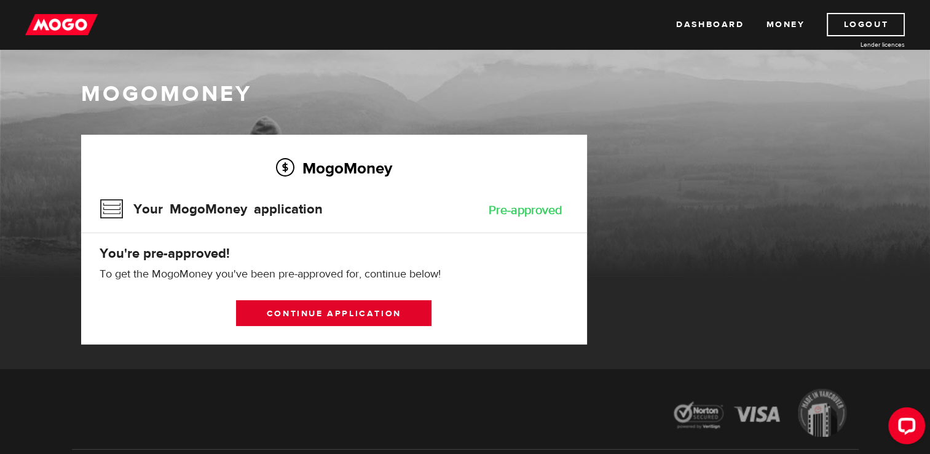
click at [334, 310] on link "Continue application" at bounding box center [334, 313] width 196 height 26
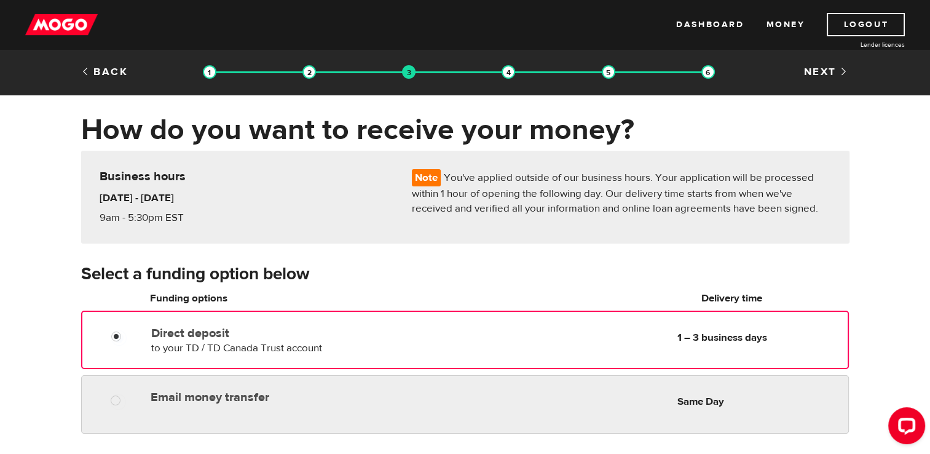
radio input "true"
click at [232, 387] on div "Email money transfer Delivery in Same Day" at bounding box center [292, 395] width 293 height 20
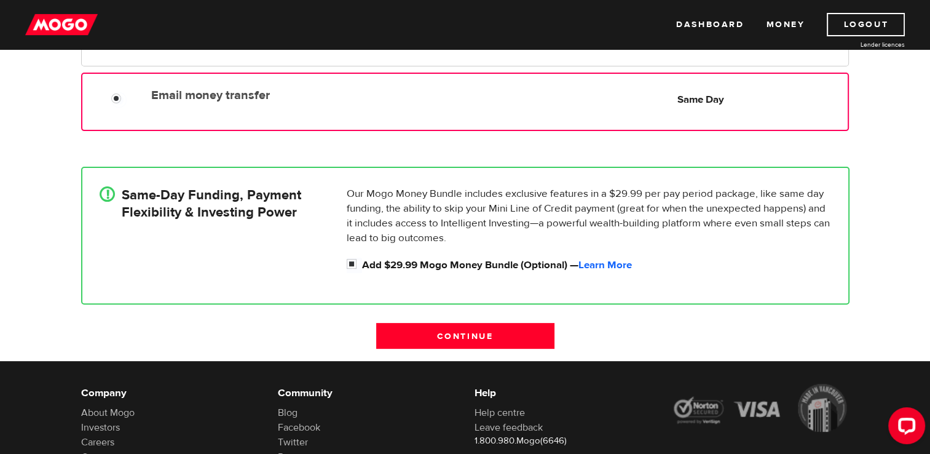
scroll to position [306, 0]
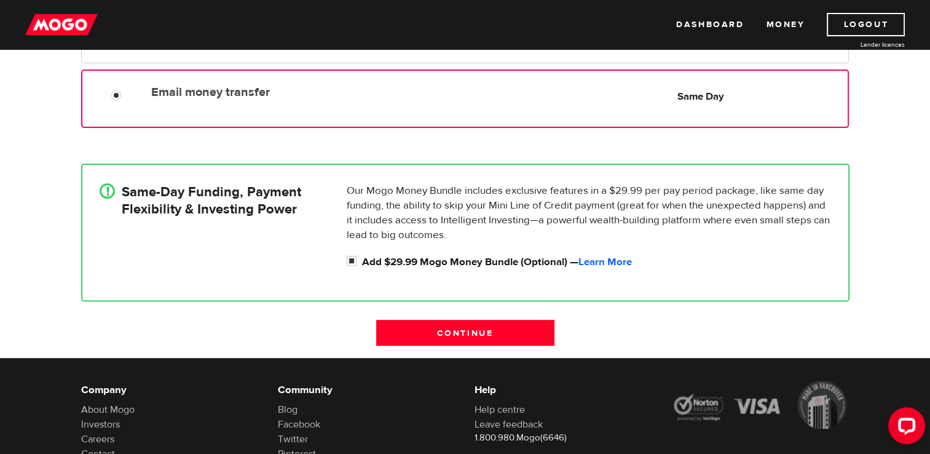
click at [422, 317] on div "! Same-Day Funding, Payment Flexibility & Investing Power Our Mogo Money Bundle…" at bounding box center [465, 232] width 787 height 175
click at [421, 325] on input "Continue" at bounding box center [465, 333] width 178 height 26
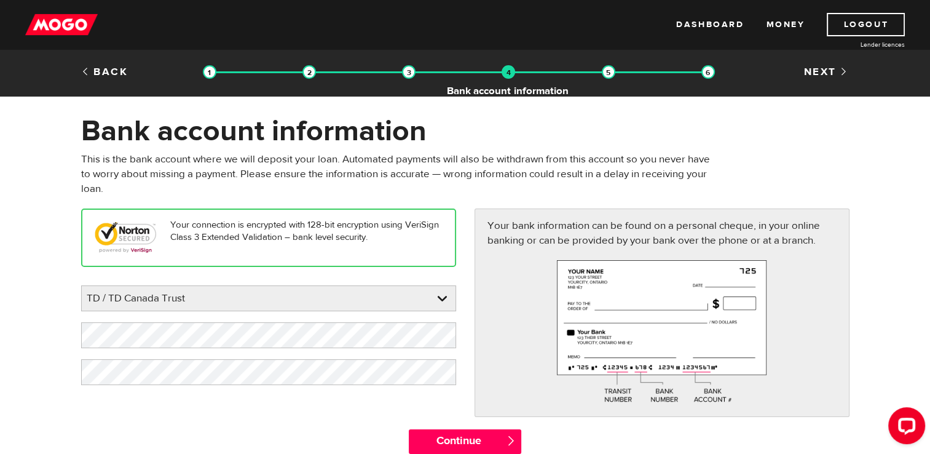
click at [510, 79] on img at bounding box center [509, 72] width 14 height 14
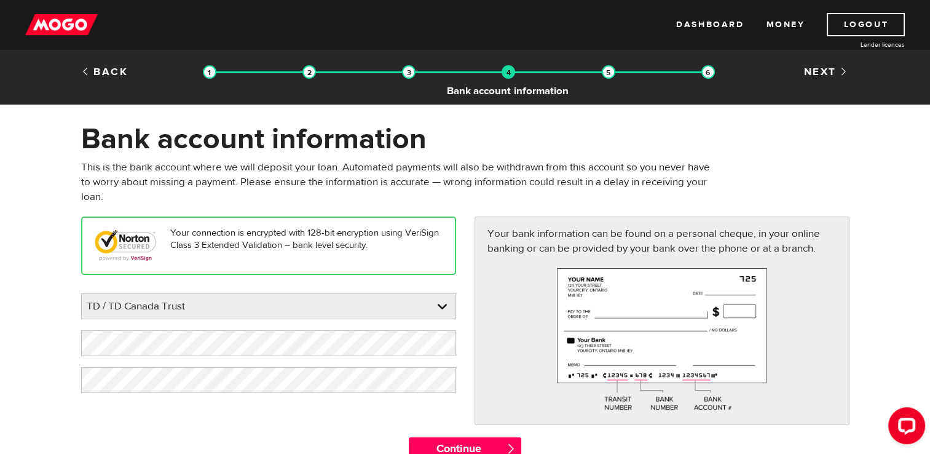
click at [510, 75] on img at bounding box center [509, 72] width 14 height 14
click at [406, 73] on img at bounding box center [409, 72] width 14 height 14
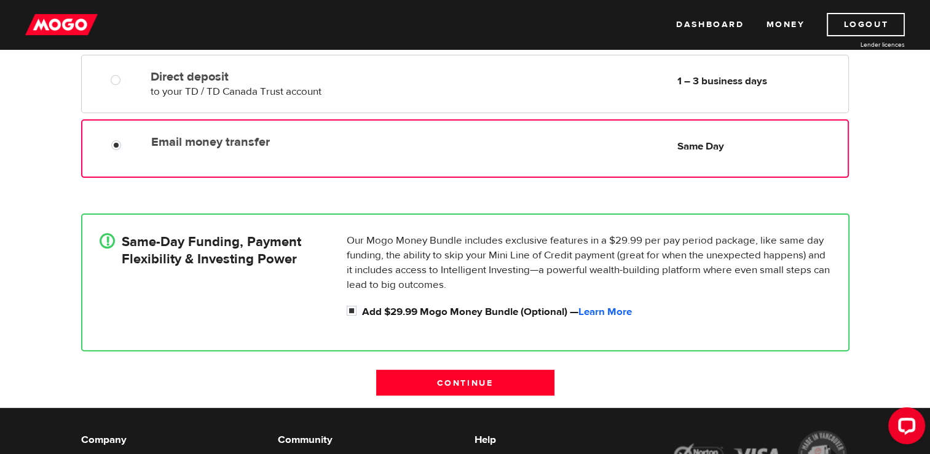
scroll to position [257, 0]
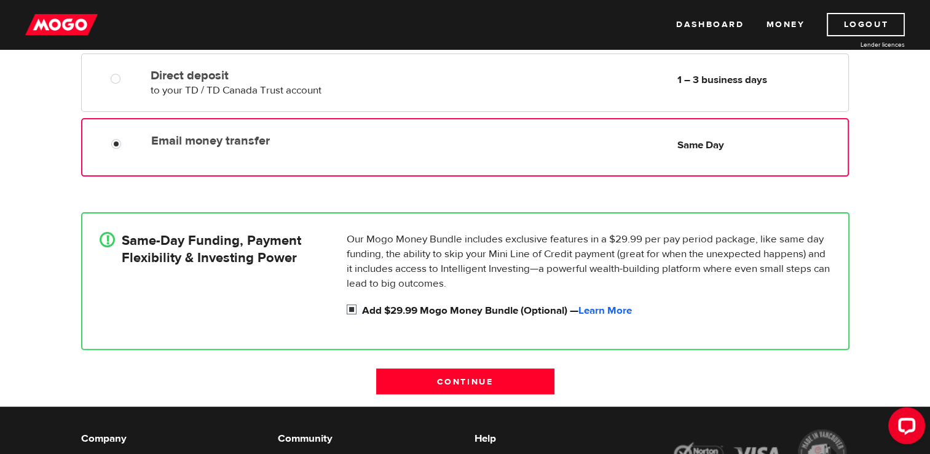
click at [357, 307] on input "Add $29.99 Mogo Money Bundle (Optional) — Learn More" at bounding box center [354, 310] width 15 height 15
checkbox input "false"
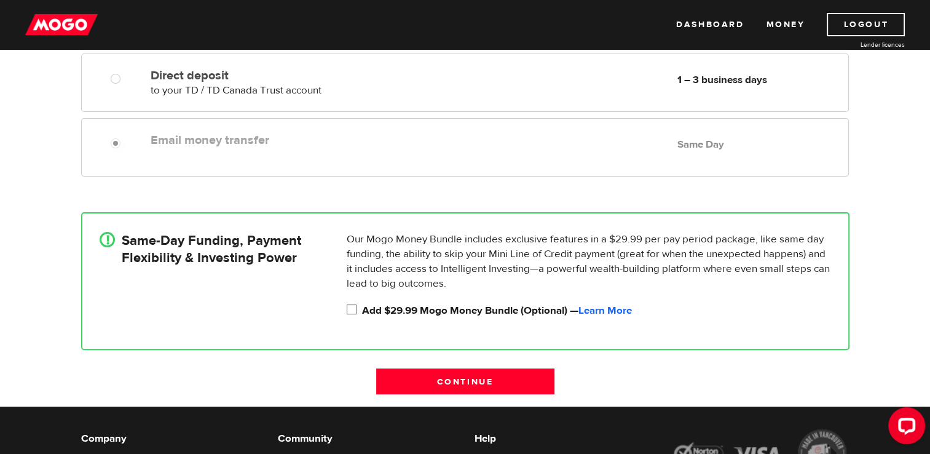
radio input "false"
click at [354, 314] on input "Add $29.99 Mogo Money Bundle (Optional) — Learn More" at bounding box center [354, 310] width 15 height 15
click at [355, 311] on input "Add $29.99 Mogo Money Bundle (Optional) — Learn More" at bounding box center [354, 310] width 15 height 15
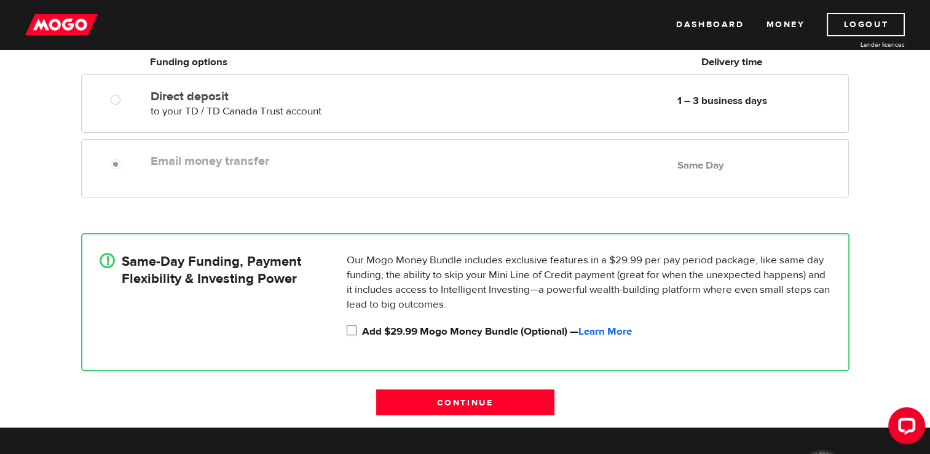
scroll to position [246, 0]
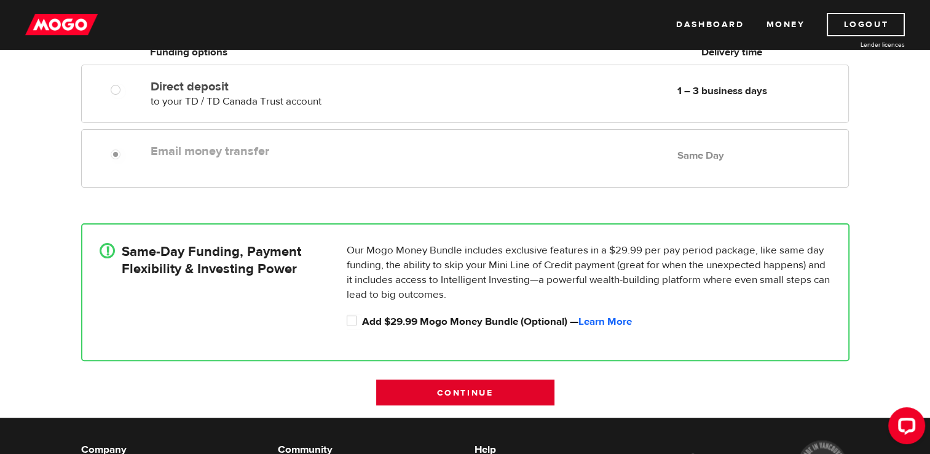
click at [465, 392] on input "Continue" at bounding box center [465, 392] width 178 height 26
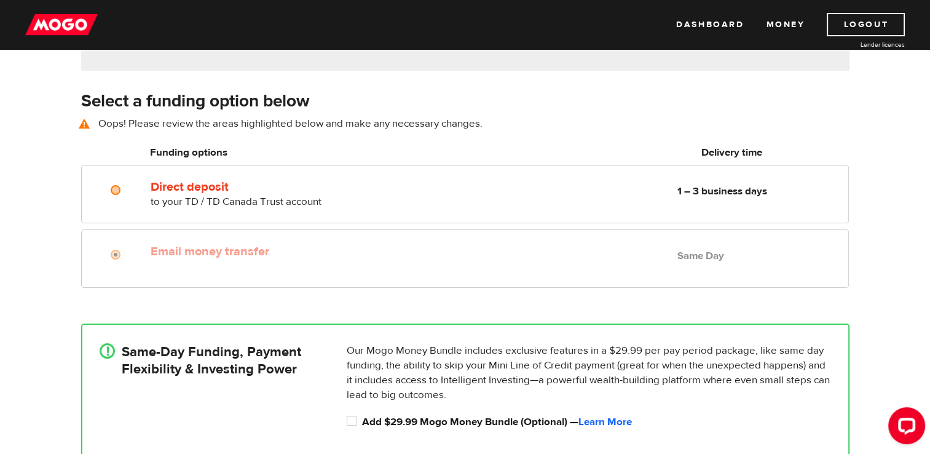
scroll to position [171, 0]
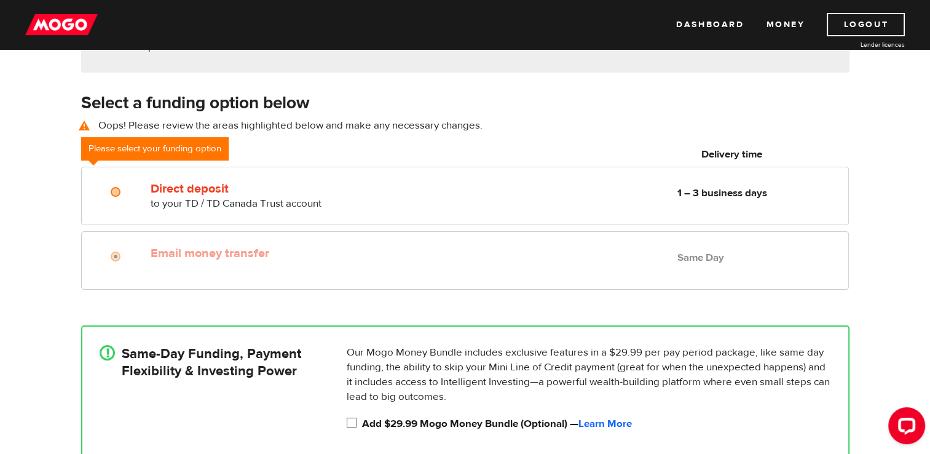
click at [353, 425] on input "Add $29.99 Mogo Money Bundle (Optional) — Learn More" at bounding box center [354, 423] width 15 height 15
checkbox input "true"
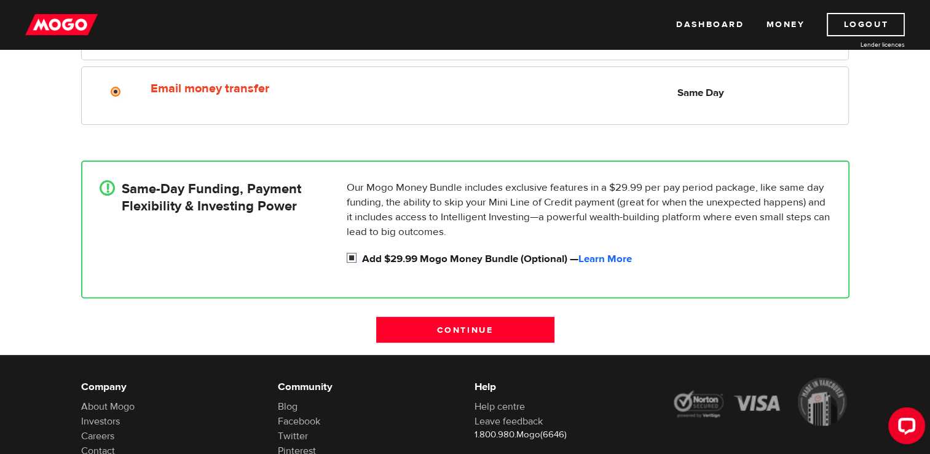
scroll to position [341, 0]
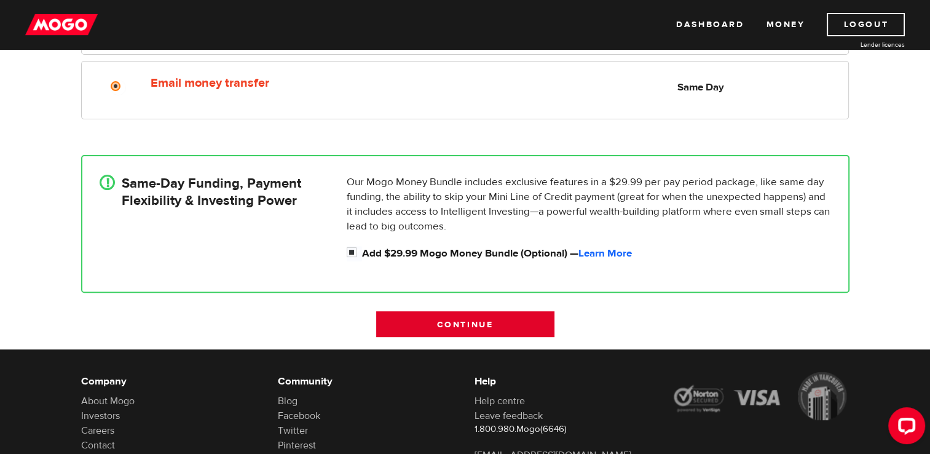
click at [521, 323] on input "Continue" at bounding box center [465, 324] width 178 height 26
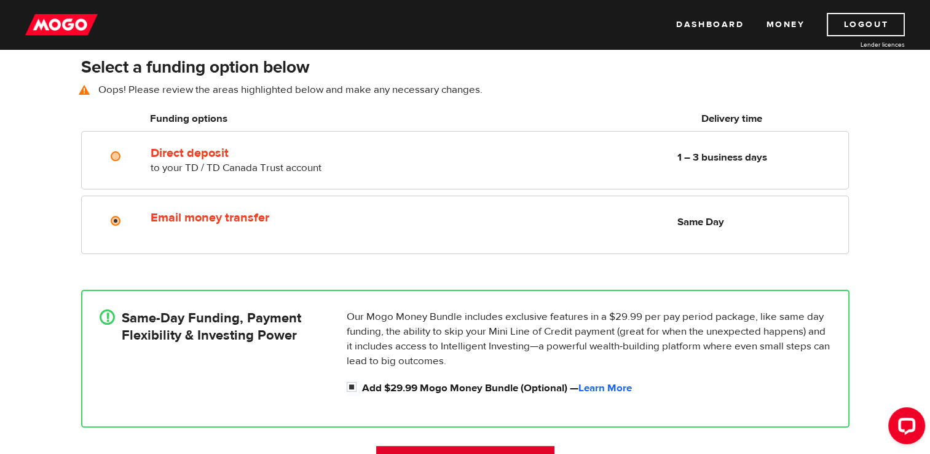
scroll to position [171, 0]
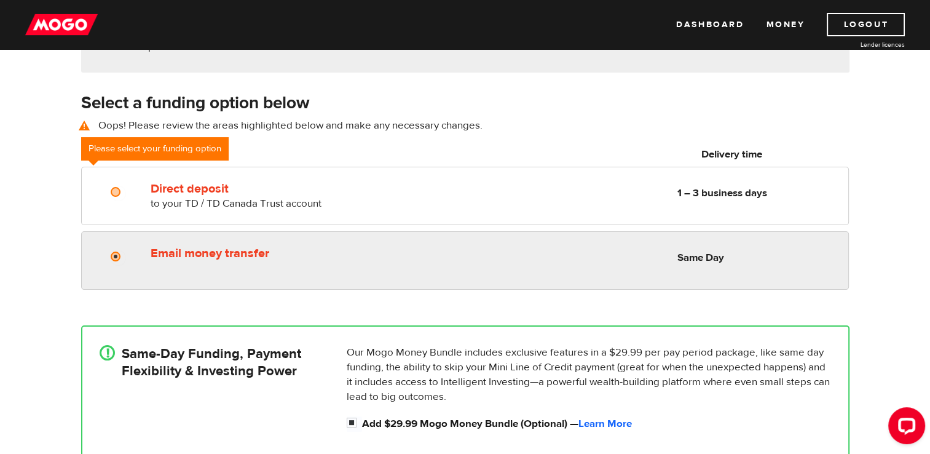
radio input "true"
click at [627, 241] on div "Email money transfer Delivery in Same Day Same Day" at bounding box center [497, 253] width 702 height 24
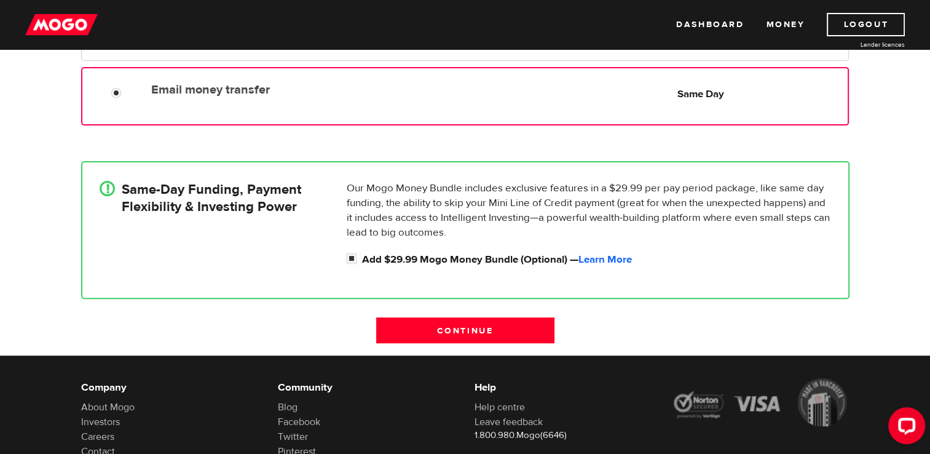
scroll to position [274, 0]
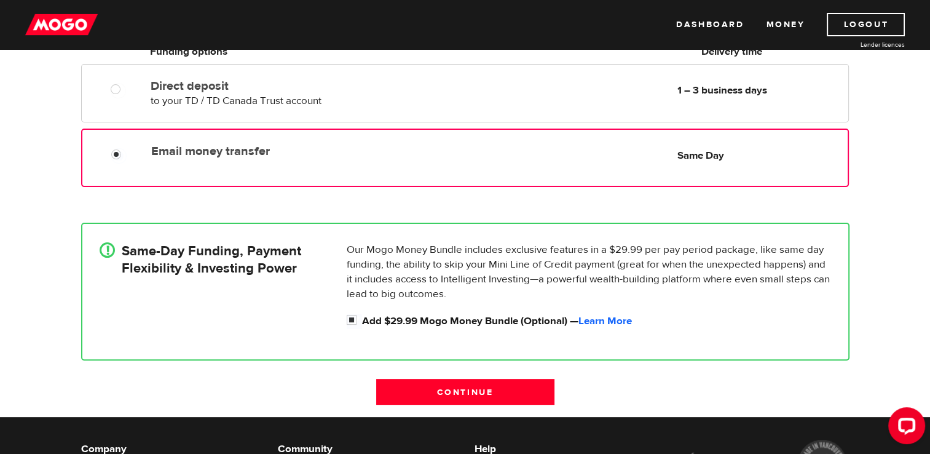
click at [344, 324] on div "Our Mogo Money Bundle includes exclusive features in a $29.99 per pay period pa…" at bounding box center [589, 285] width 494 height 87
click at [352, 320] on input "Add $29.99 Mogo Money Bundle (Optional) — Learn More" at bounding box center [354, 321] width 15 height 15
checkbox input "false"
radio input "false"
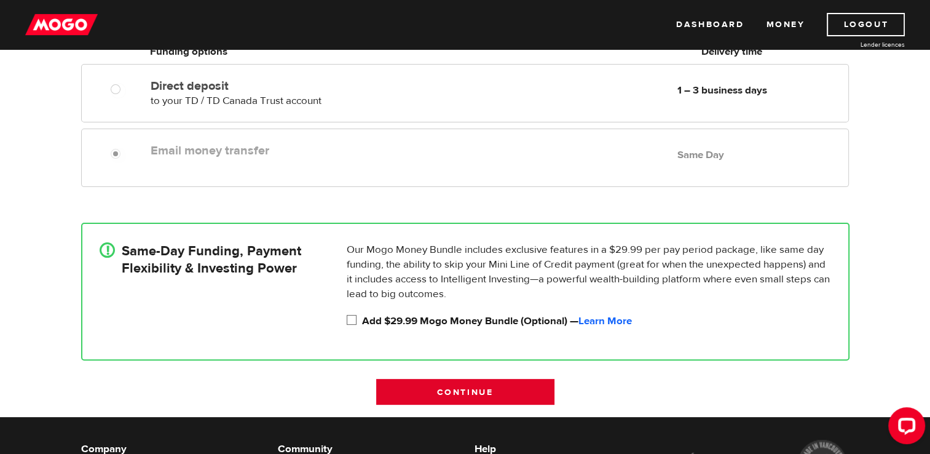
click at [396, 380] on input "Continue" at bounding box center [465, 392] width 178 height 26
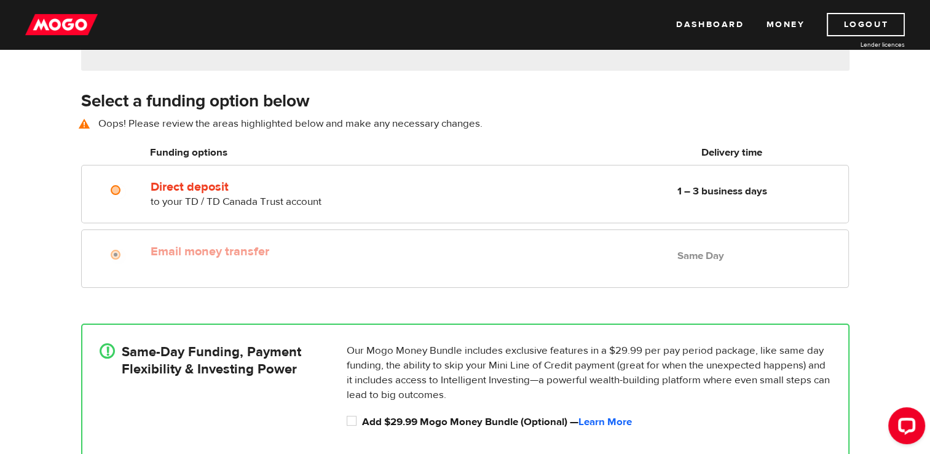
scroll to position [171, 0]
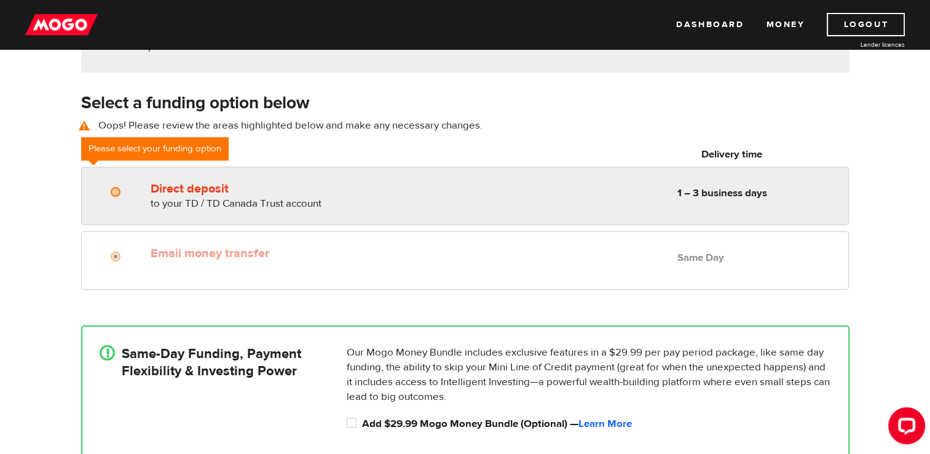
radio input "true"
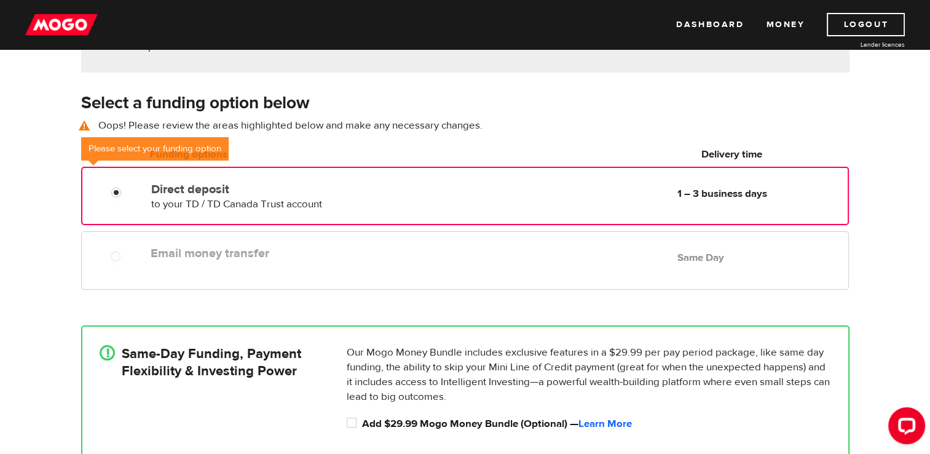
click at [292, 193] on label "Direct deposit" at bounding box center [292, 189] width 282 height 15
click at [127, 193] on input "Direct deposit" at bounding box center [118, 193] width 15 height 15
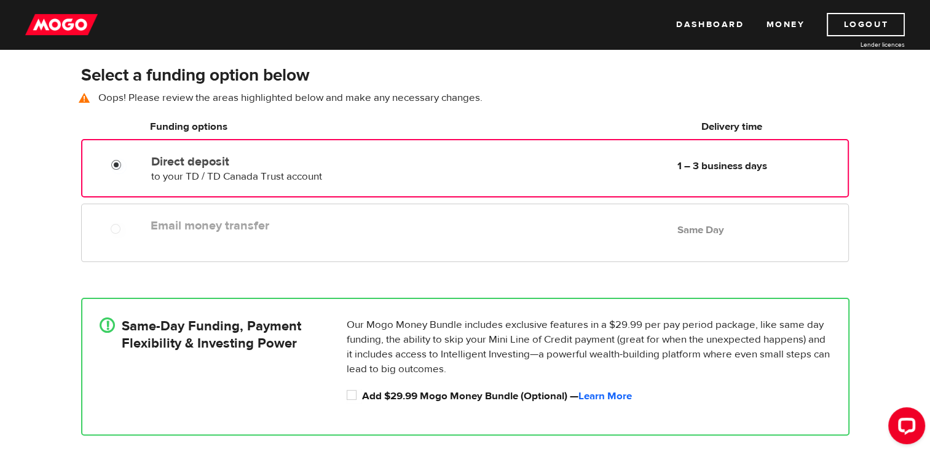
scroll to position [172, 0]
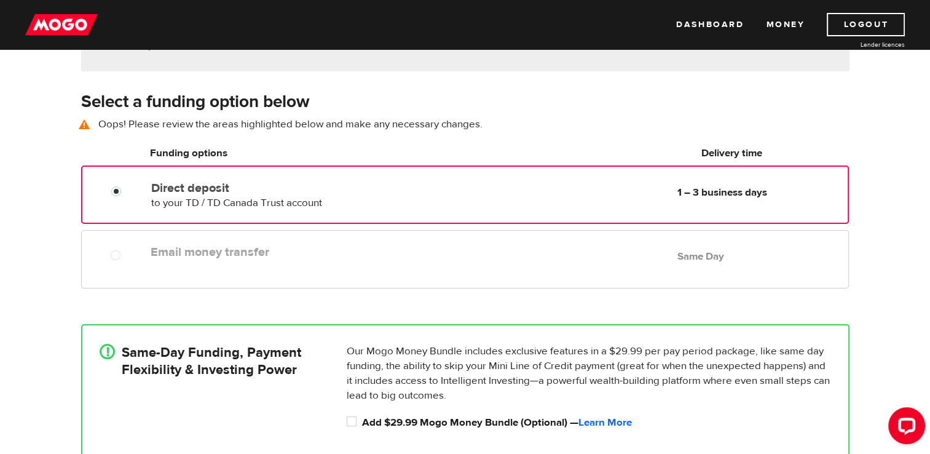
click at [430, 196] on div "Direct deposit to your TD / TD Canada Trust account Delivery in 1 – 3 business …" at bounding box center [292, 193] width 292 height 34
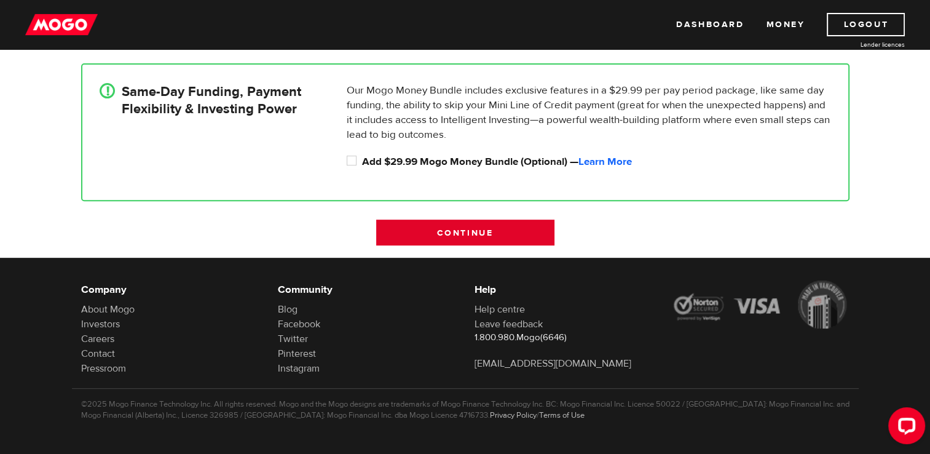
click at [492, 228] on input "Continue" at bounding box center [465, 233] width 178 height 26
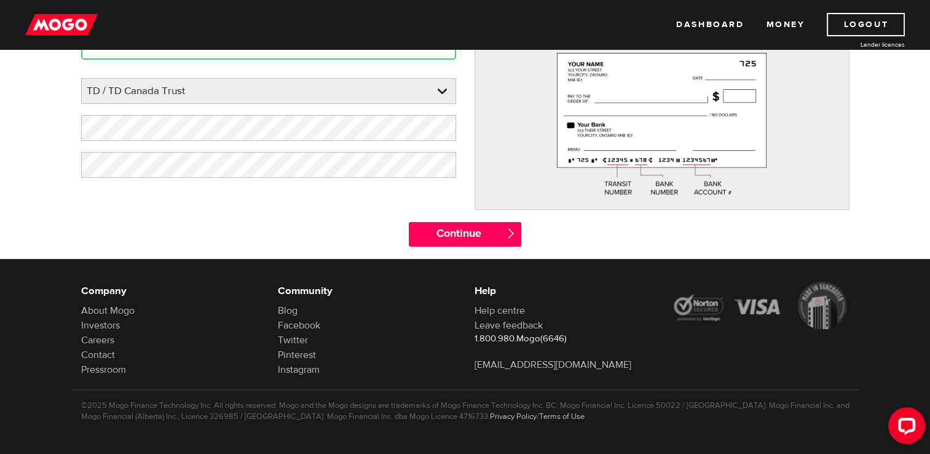
scroll to position [208, 0]
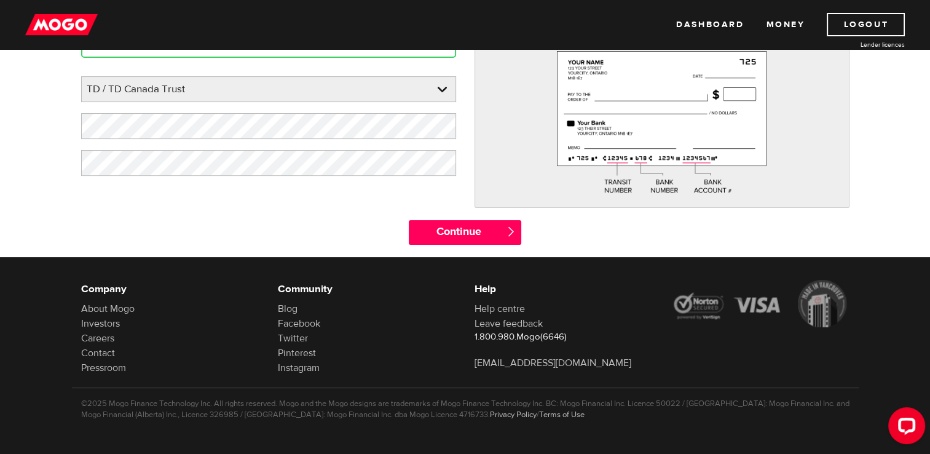
click at [929, 102] on form "Bank account information Oops! Please review the areas highlighted below and ma…" at bounding box center [465, 80] width 930 height 353
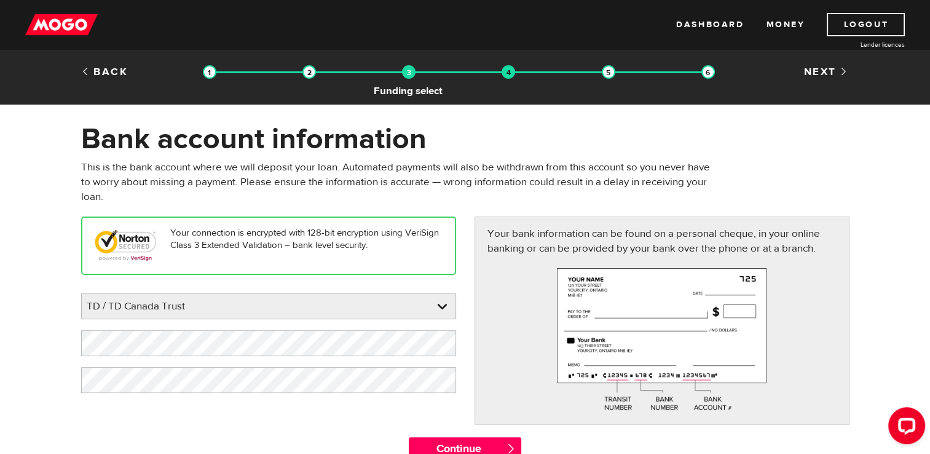
click at [409, 72] on img at bounding box center [409, 72] width 14 height 14
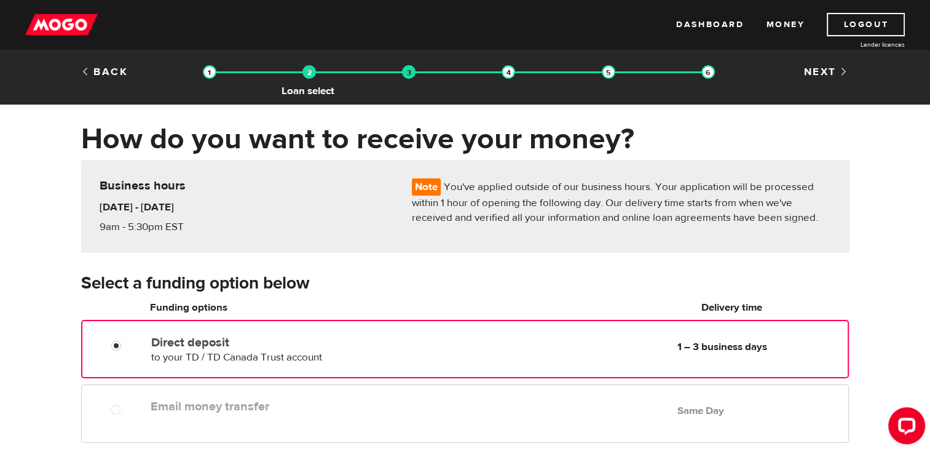
click at [312, 76] on img at bounding box center [310, 72] width 14 height 14
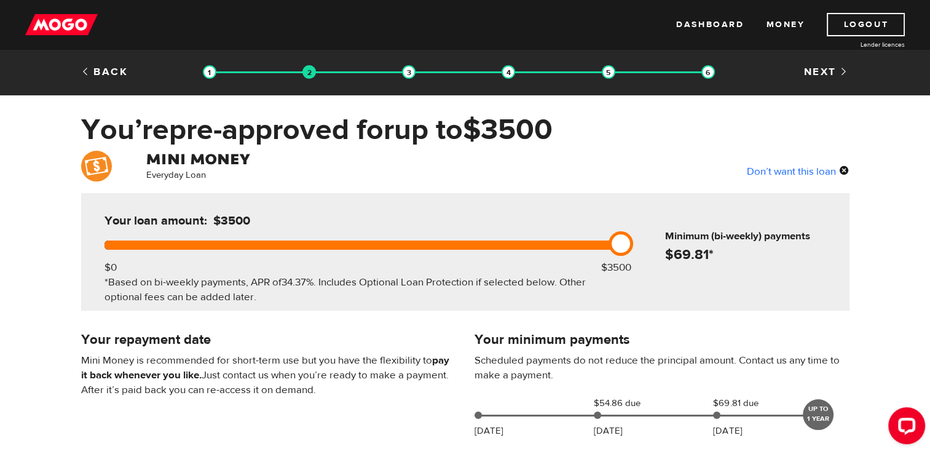
drag, startPoint x: 614, startPoint y: 239, endPoint x: 695, endPoint y: 346, distance: 134.3
click at [695, 346] on div "Everyday Loan Don’t want this loan Your loan amount: $3500 $0 $3500 *Based on b…" at bounding box center [465, 458] width 930 height 615
drag, startPoint x: 929, startPoint y: 203, endPoint x: 934, endPoint y: 249, distance: 46.4
click at [930, 249] on html "Dashboard Money Logout Lender licences STEP 2 Loan approval Loan select Funding…" at bounding box center [465, 227] width 930 height 454
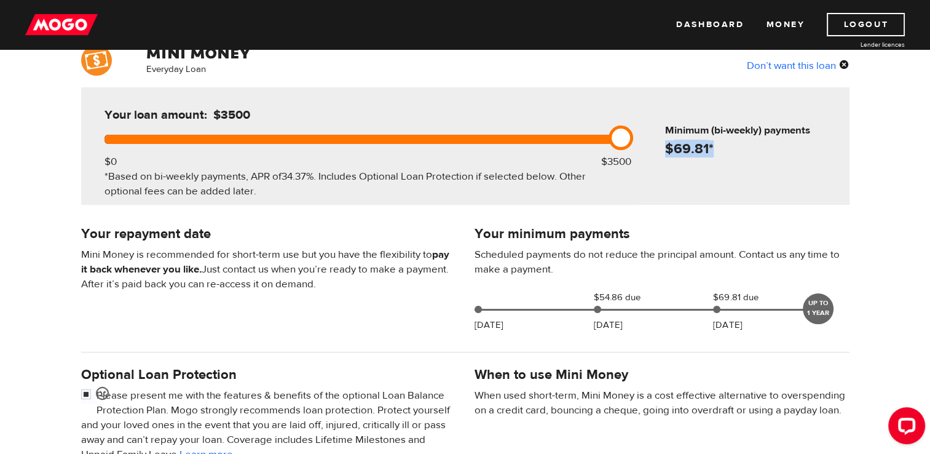
scroll to position [105, 0]
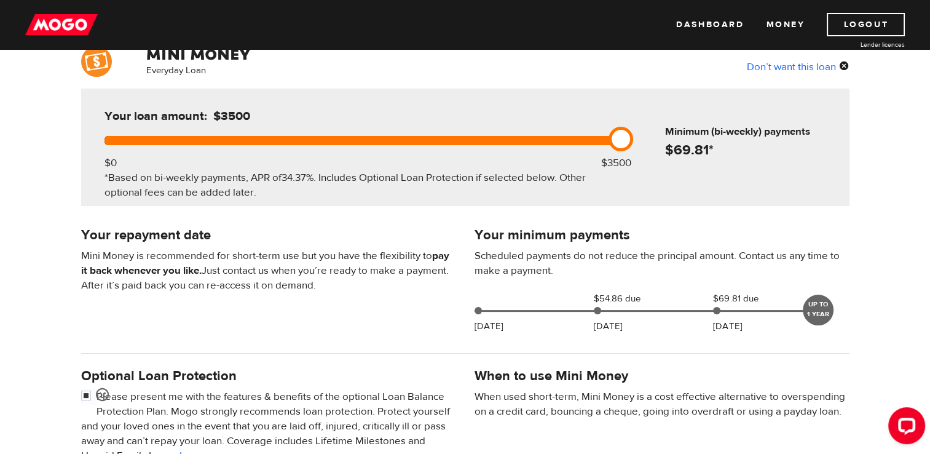
click at [718, 311] on div at bounding box center [716, 310] width 7 height 7
click at [718, 307] on div at bounding box center [716, 310] width 7 height 7
drag, startPoint x: 814, startPoint y: 304, endPoint x: 632, endPoint y: 331, distance: 184.1
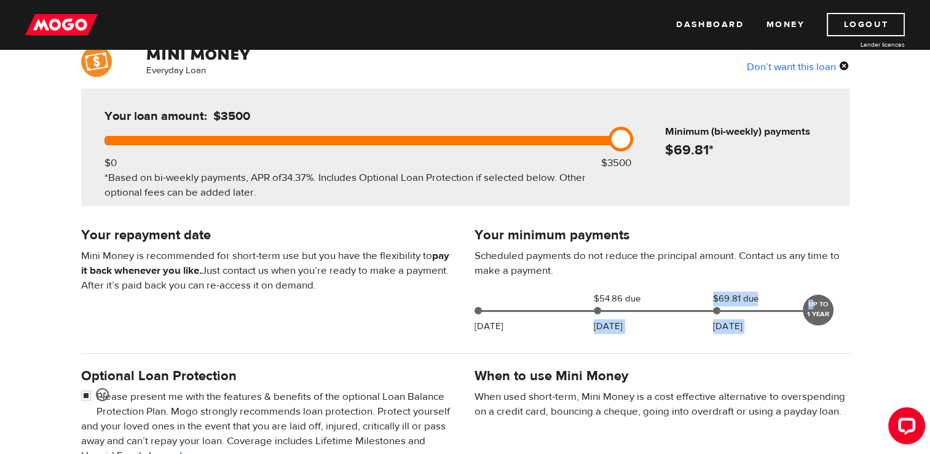
click at [632, 331] on div "Your minimum payments Scheduled payments do not reduce the principal amount. Co…" at bounding box center [662, 282] width 394 height 116
drag, startPoint x: 632, startPoint y: 331, endPoint x: 572, endPoint y: 347, distance: 62.2
click at [572, 347] on div at bounding box center [465, 353] width 787 height 25
click at [477, 311] on div at bounding box center [478, 310] width 7 height 7
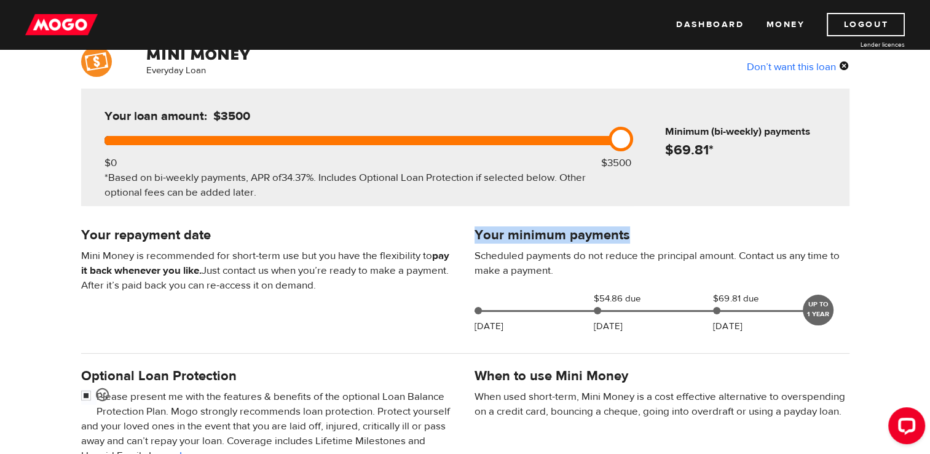
drag, startPoint x: 927, startPoint y: 154, endPoint x: 939, endPoint y: 220, distance: 67.4
click at [930, 220] on html "Dashboard Money Logout Lender licences STEP 2 Loan approval Loan select Funding…" at bounding box center [465, 122] width 930 height 454
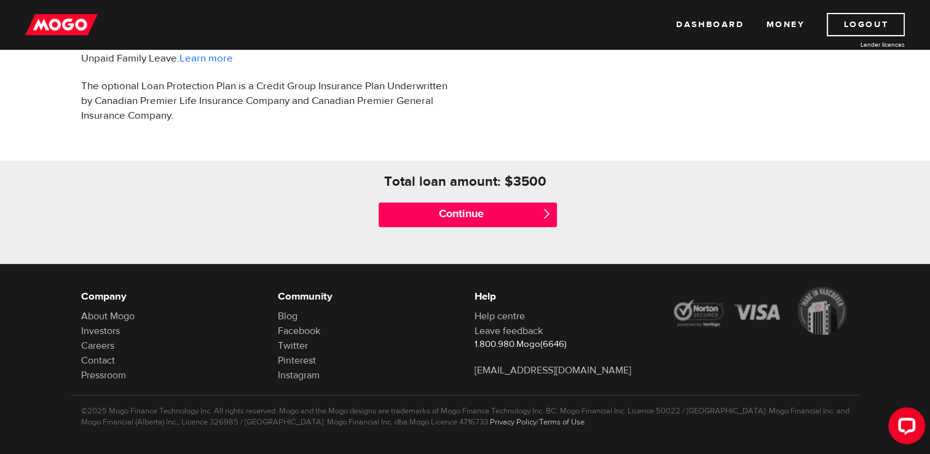
click at [501, 232] on div "Continue " at bounding box center [465, 214] width 197 height 49
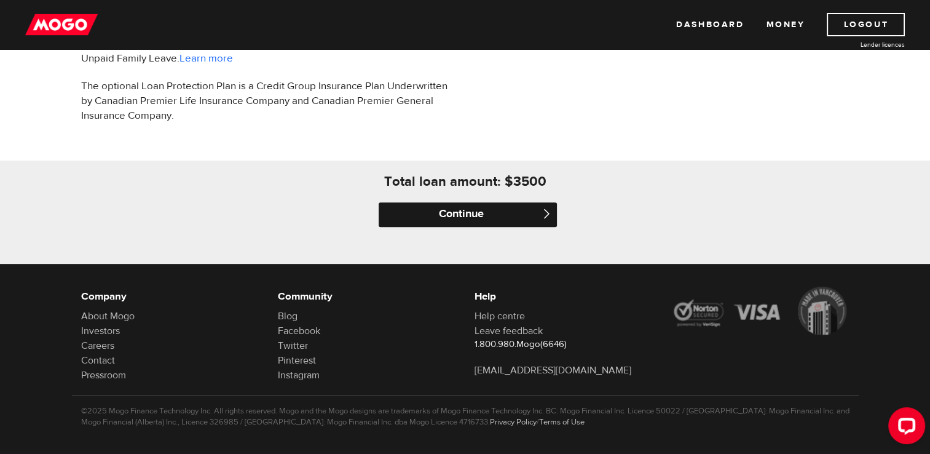
click at [502, 223] on input "Continue" at bounding box center [468, 214] width 178 height 25
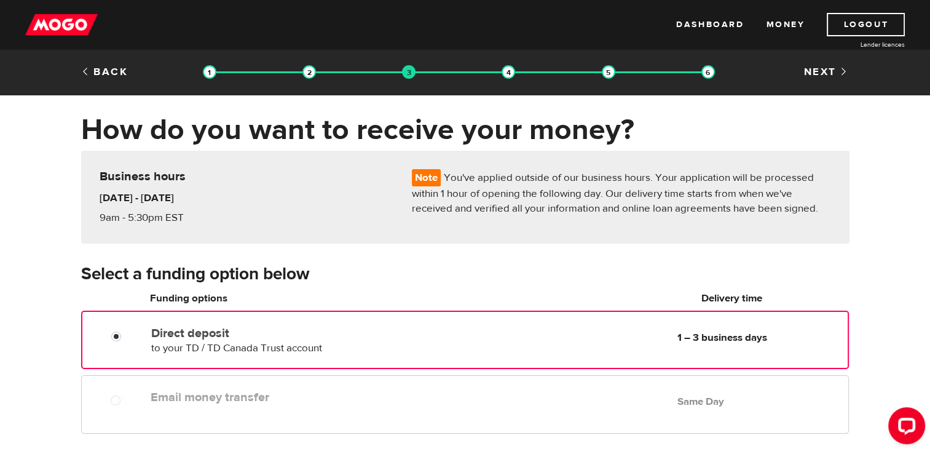
click at [165, 328] on label "Direct deposit" at bounding box center [292, 333] width 282 height 15
click at [127, 330] on input "Direct deposit" at bounding box center [118, 337] width 15 height 15
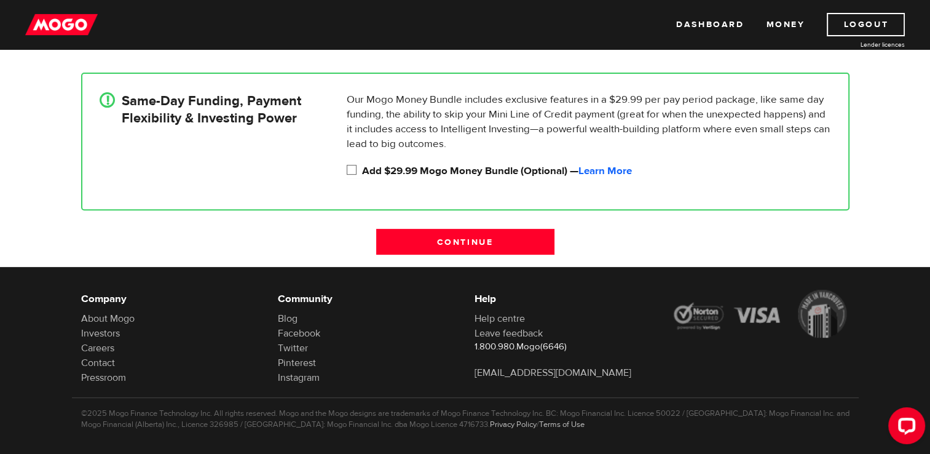
click at [352, 171] on input "Add $29.99 Mogo Money Bundle (Optional) — Learn More" at bounding box center [354, 171] width 15 height 15
checkbox input "true"
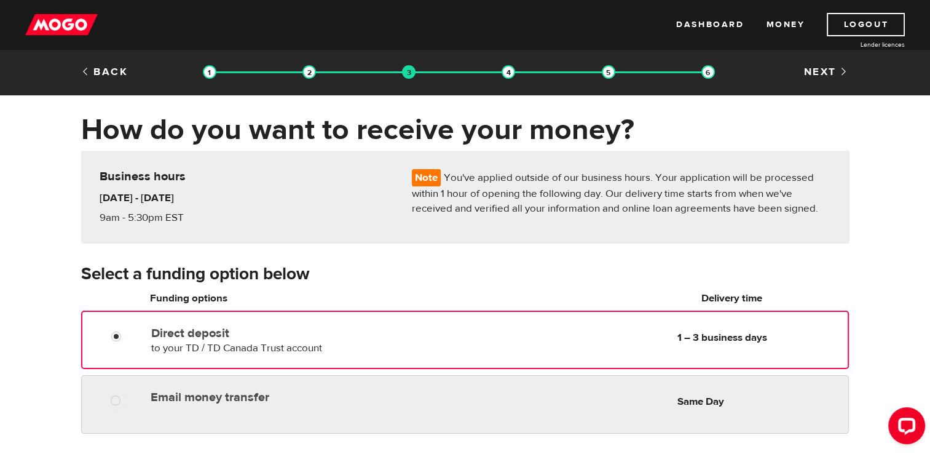
radio input "true"
click at [110, 397] on div at bounding box center [120, 401] width 74 height 15
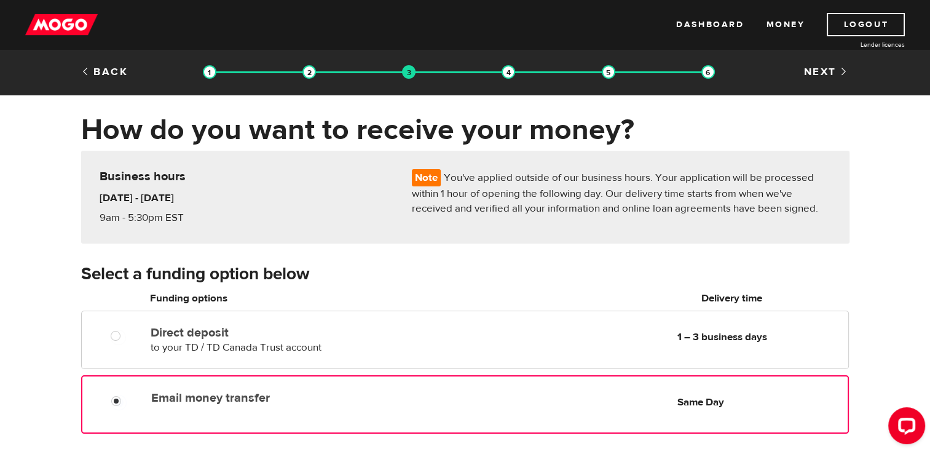
scroll to position [397, 0]
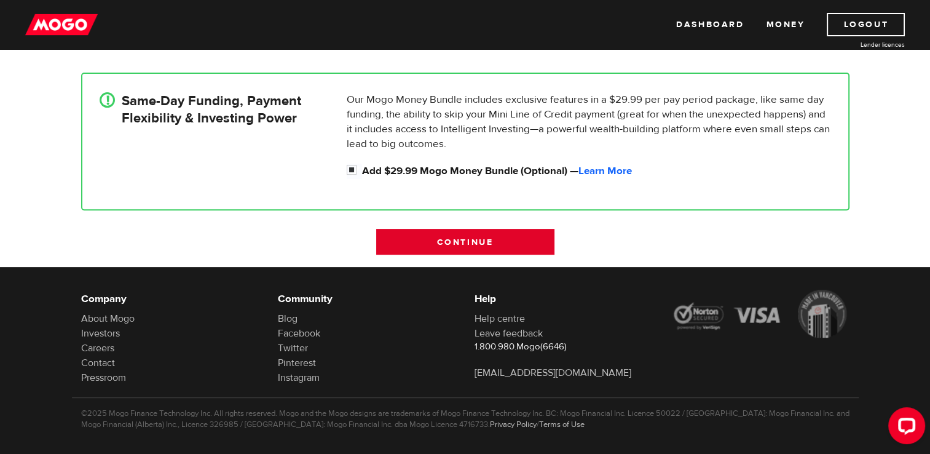
click at [499, 250] on input "Continue" at bounding box center [465, 242] width 178 height 26
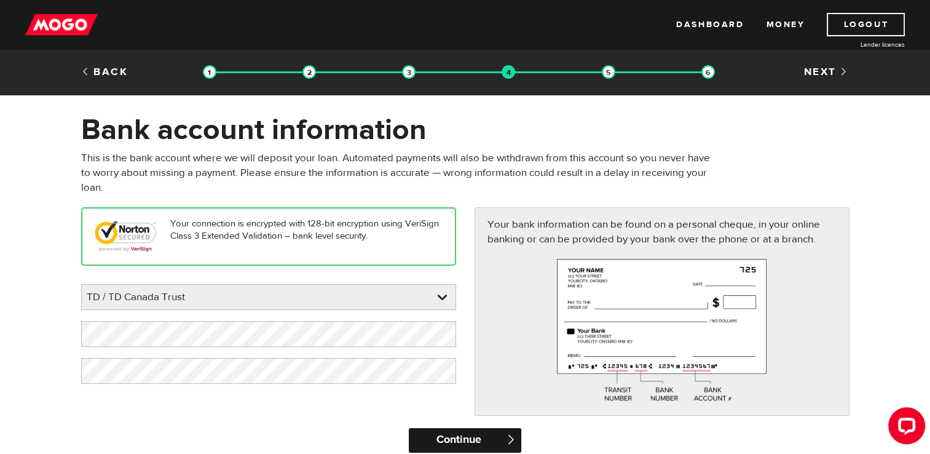
click at [420, 440] on input "Continue" at bounding box center [465, 440] width 113 height 25
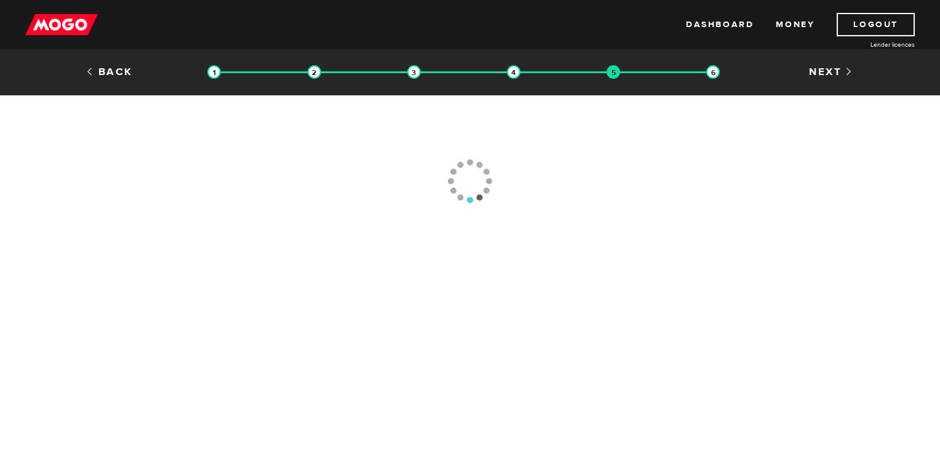
type input "[PHONE_NUMBER]"
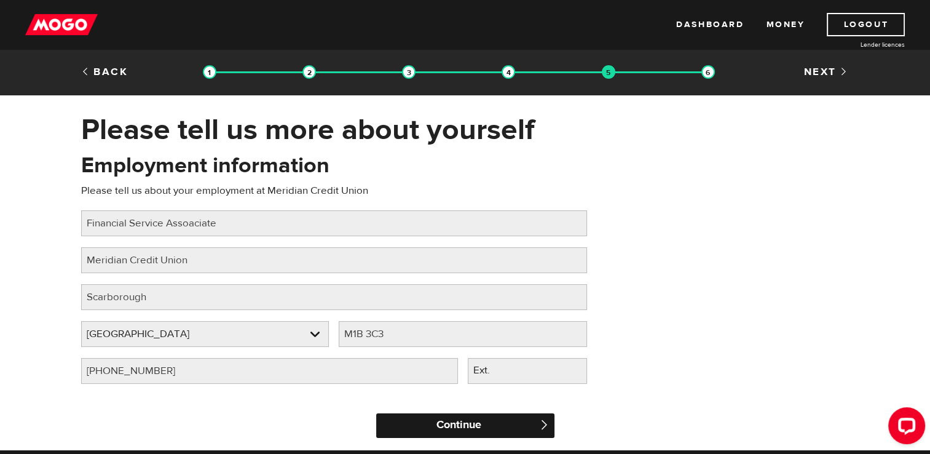
click at [422, 432] on input "Continue" at bounding box center [465, 425] width 178 height 25
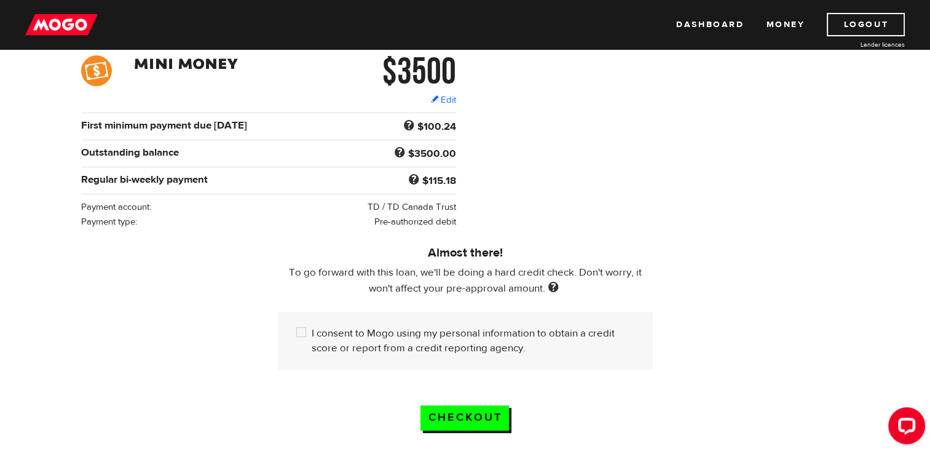
scroll to position [189, 0]
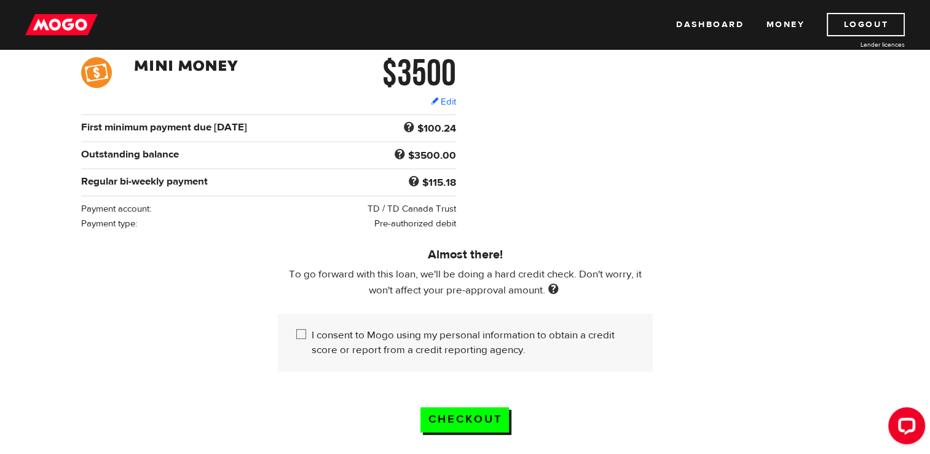
click at [294, 336] on div "I consent to Mogo using my personal information to obtain a credit score or rep…" at bounding box center [465, 343] width 375 height 58
click at [305, 338] on input "I consent to Mogo using my personal information to obtain a credit score or rep…" at bounding box center [303, 335] width 15 height 15
checkbox input "true"
click at [437, 98] on link "Edit" at bounding box center [443, 101] width 25 height 13
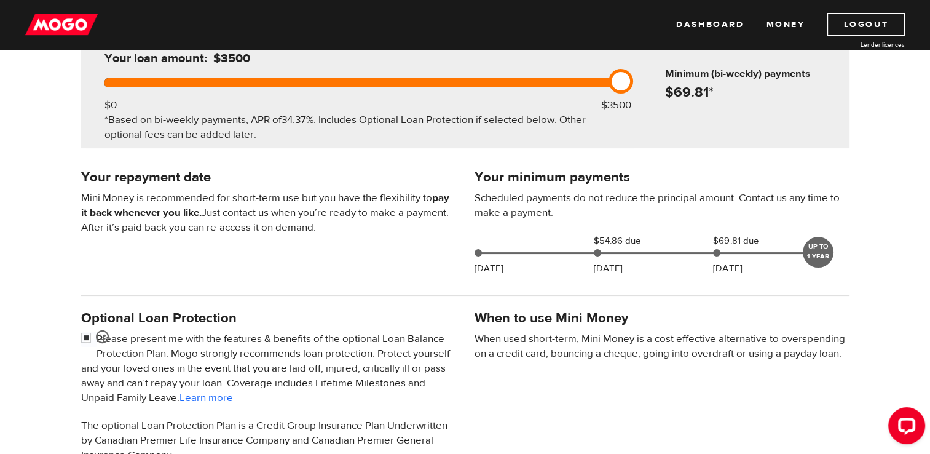
scroll to position [157, 0]
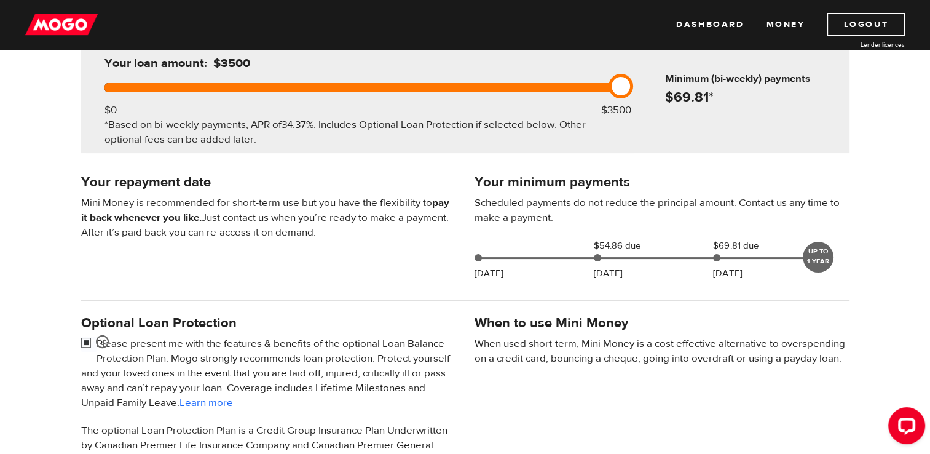
click at [85, 340] on input "checkbox" at bounding box center [88, 343] width 15 height 15
checkbox input "false"
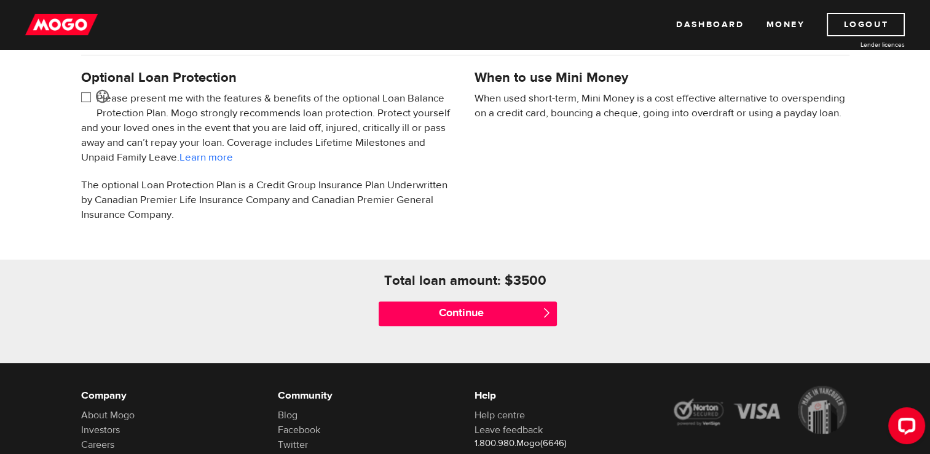
scroll to position [405, 0]
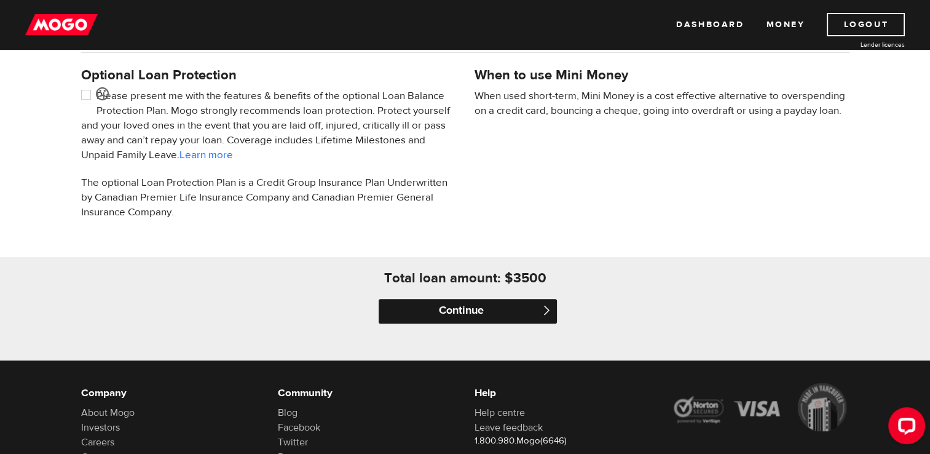
click at [502, 309] on input "Continue" at bounding box center [468, 311] width 178 height 25
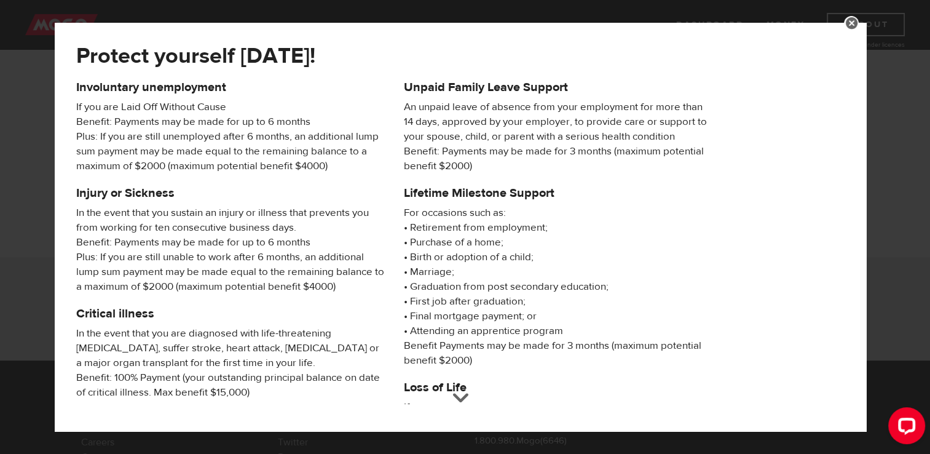
scroll to position [213, 0]
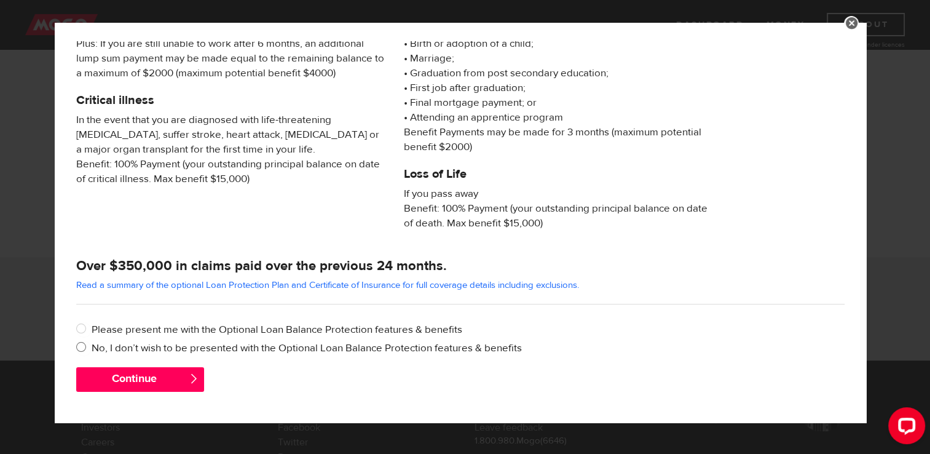
click at [139, 348] on label "No, I don’t wish to be presented with the Optional Loan Balance Protection feat…" at bounding box center [468, 348] width 753 height 15
click at [92, 348] on input "No, I don’t wish to be presented with the Optional Loan Balance Protection feat…" at bounding box center [83, 348] width 15 height 15
radio input "true"
click at [129, 363] on div "Please select one of the options Please present me with the Optional Loan Balan…" at bounding box center [460, 341] width 787 height 51
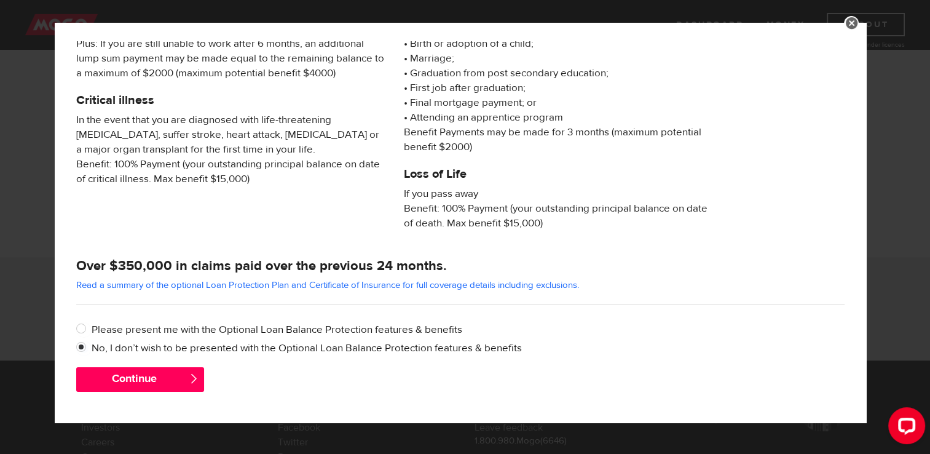
drag, startPoint x: 129, startPoint y: 363, endPoint x: 104, endPoint y: 363, distance: 25.2
click at [104, 363] on div "Please select one of the options Please present me with the Optional Loan Balan…" at bounding box center [460, 341] width 787 height 51
click at [127, 374] on button "Continue" at bounding box center [140, 379] width 128 height 25
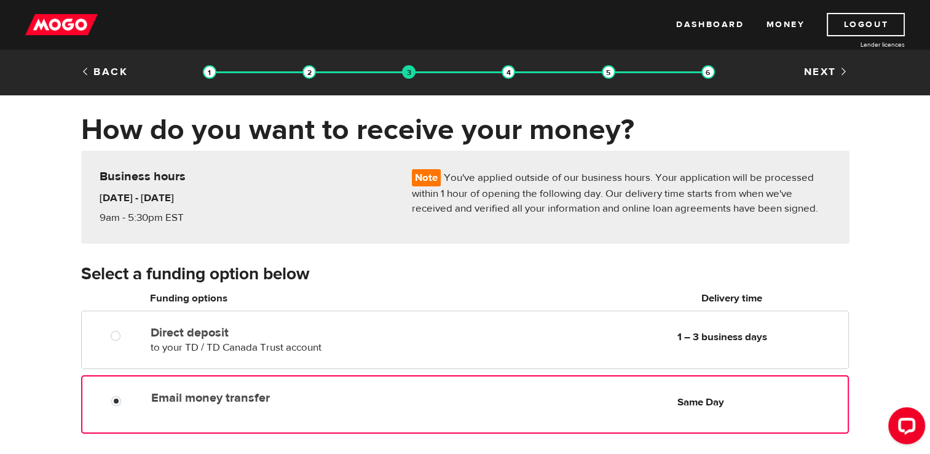
click at [229, 392] on label "Email money transfer" at bounding box center [292, 397] width 282 height 15
click at [127, 395] on input "Email money transfer" at bounding box center [118, 402] width 15 height 15
click at [917, 289] on div "How do you want to receive your money? Note You've applied outside of our busin…" at bounding box center [465, 388] width 930 height 552
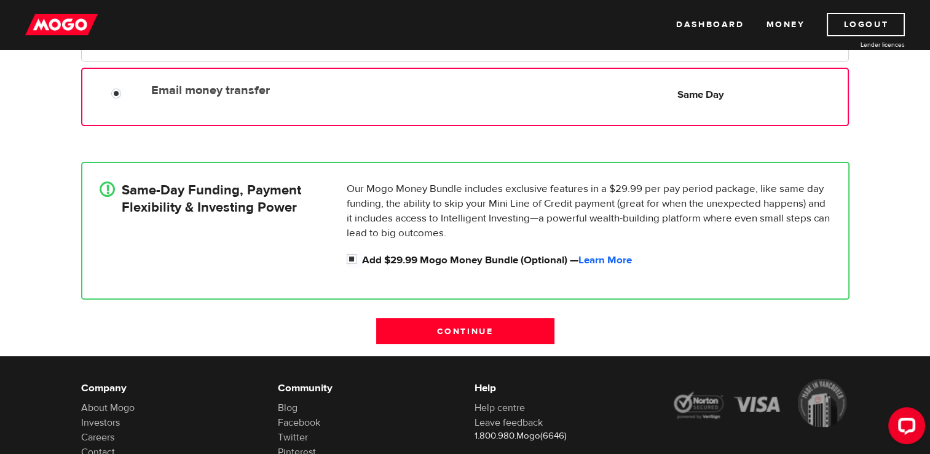
scroll to position [302, 0]
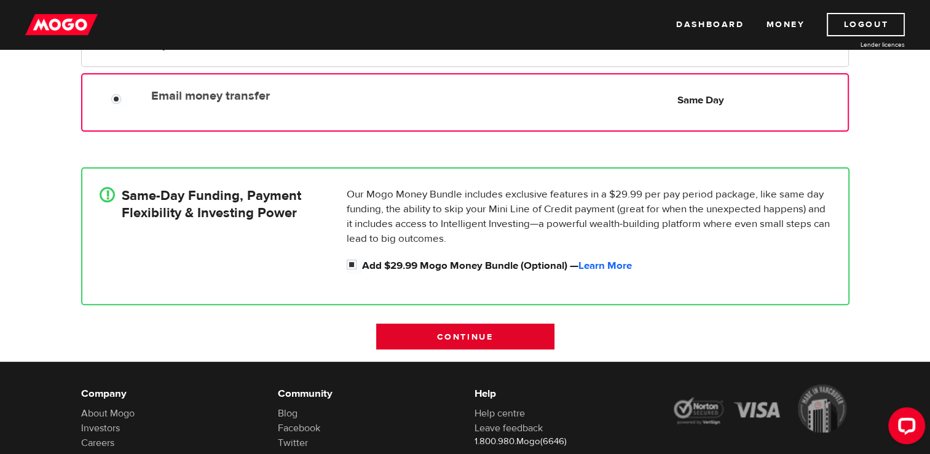
click at [455, 341] on input "Continue" at bounding box center [465, 336] width 178 height 26
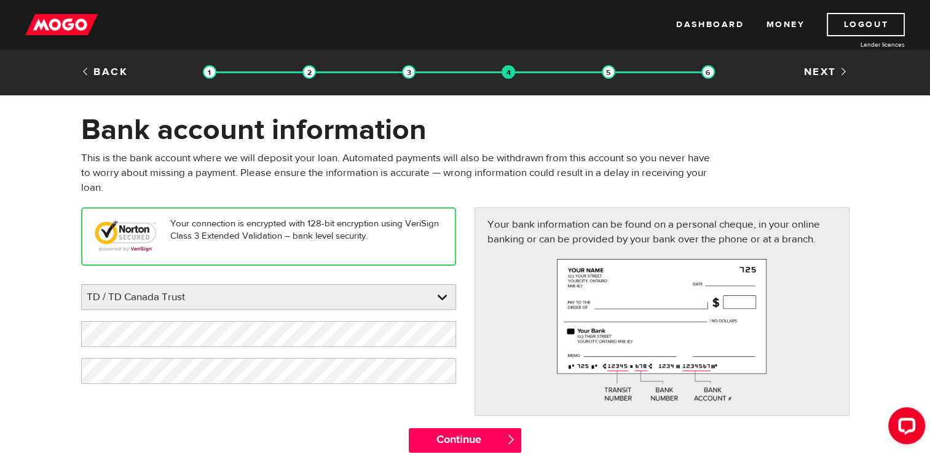
click at [513, 437] on span "" at bounding box center [511, 439] width 10 height 10
click at [477, 444] on input "Continue" at bounding box center [465, 440] width 113 height 25
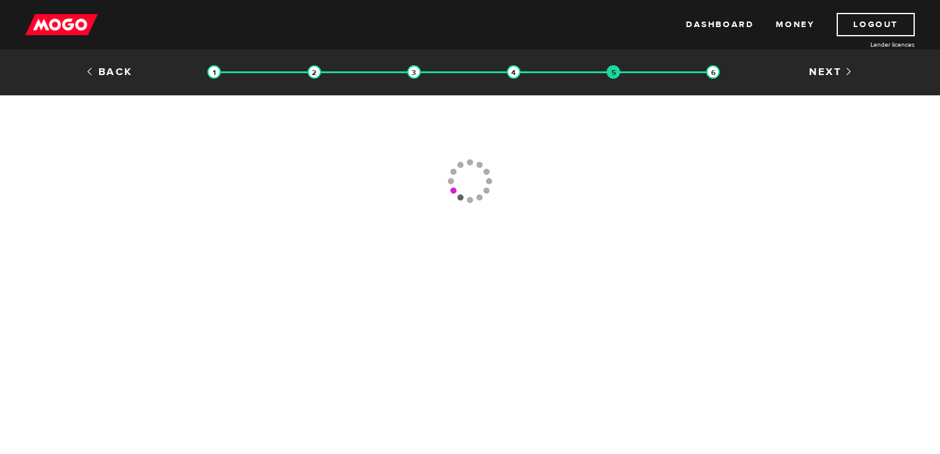
type input "[PHONE_NUMBER]"
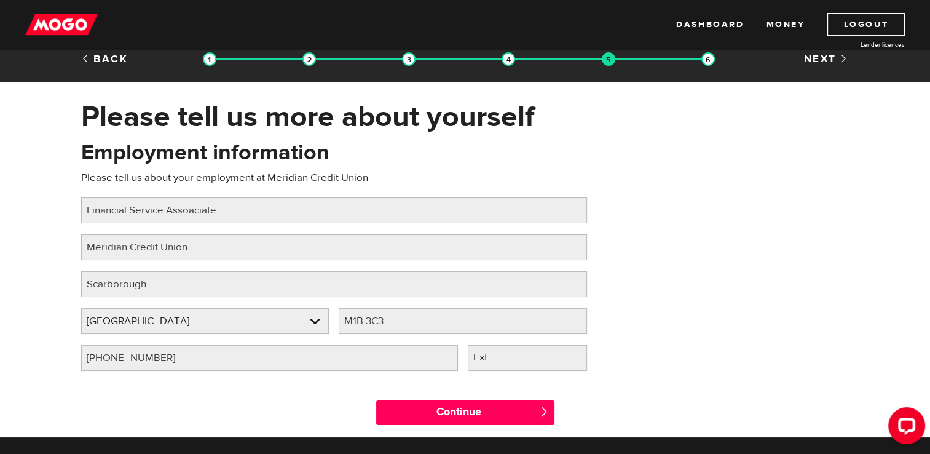
scroll to position [10, 0]
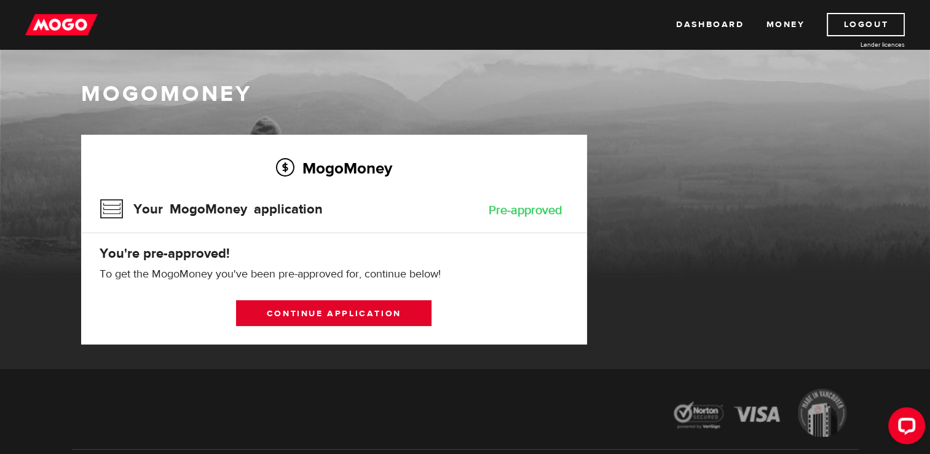
click at [330, 305] on link "Continue application" at bounding box center [334, 313] width 196 height 26
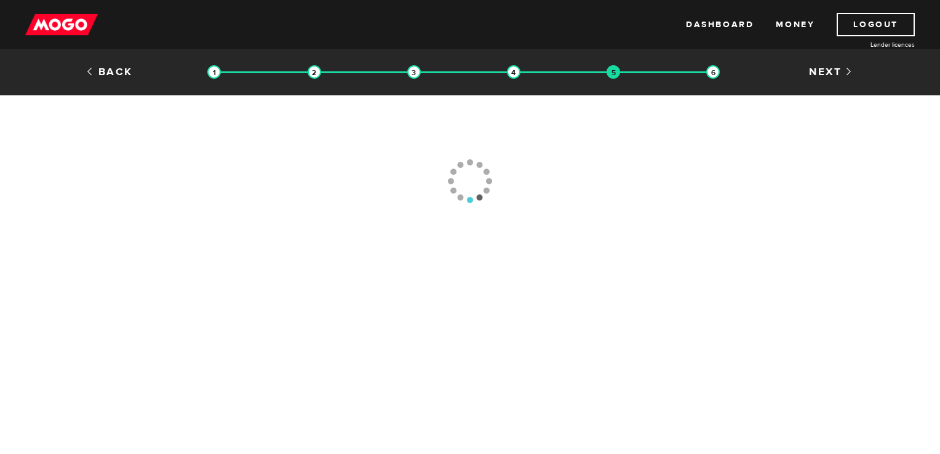
type input "[PHONE_NUMBER]"
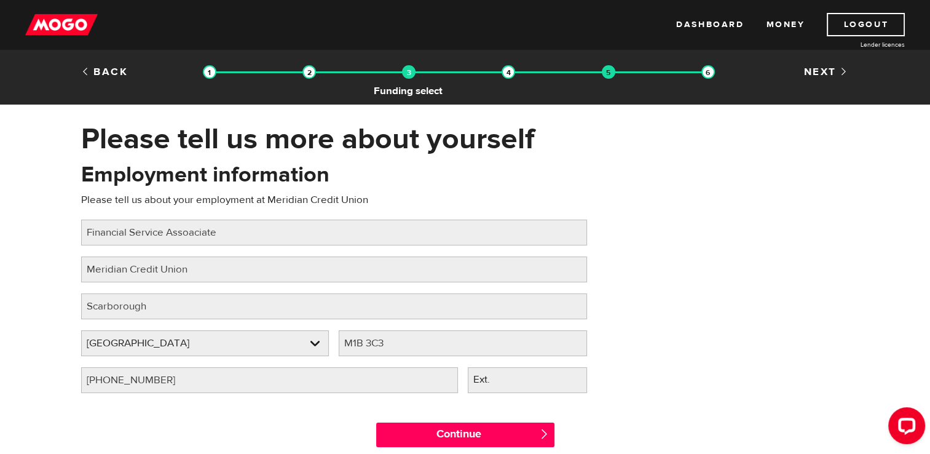
click at [405, 76] on img at bounding box center [409, 72] width 14 height 14
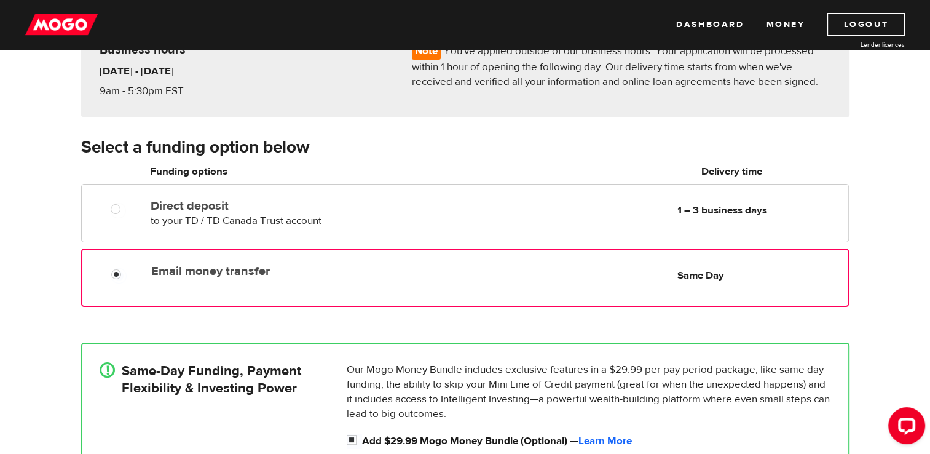
scroll to position [134, 0]
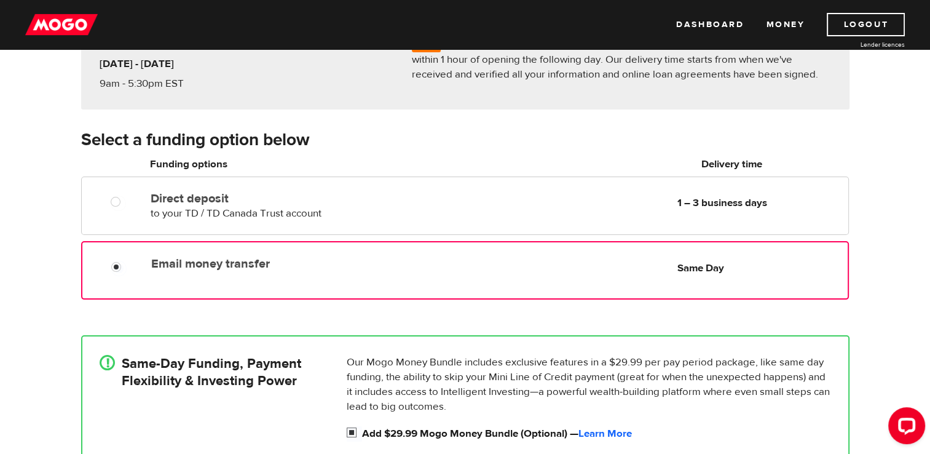
click at [351, 429] on input "Add $29.99 Mogo Money Bundle (Optional) — Learn More" at bounding box center [354, 433] width 15 height 15
checkbox input "false"
radio input "false"
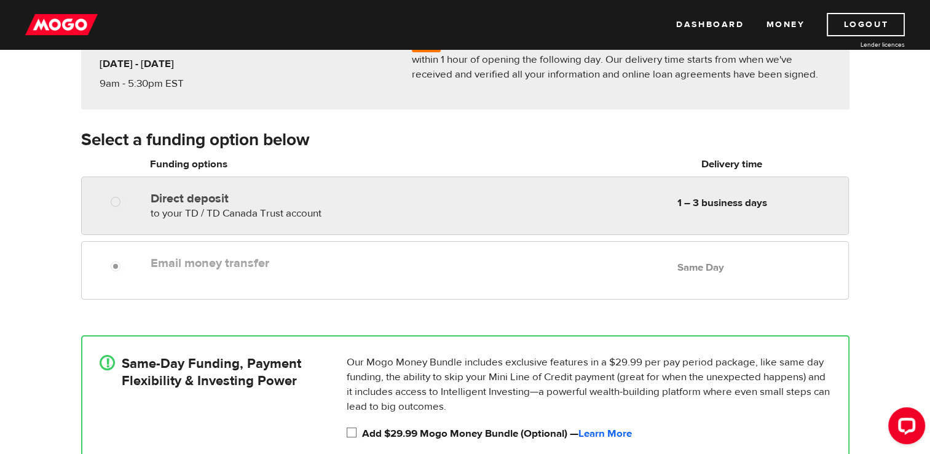
click at [353, 427] on input "Add $29.99 Mogo Money Bundle (Optional) — Learn More" at bounding box center [354, 433] width 15 height 15
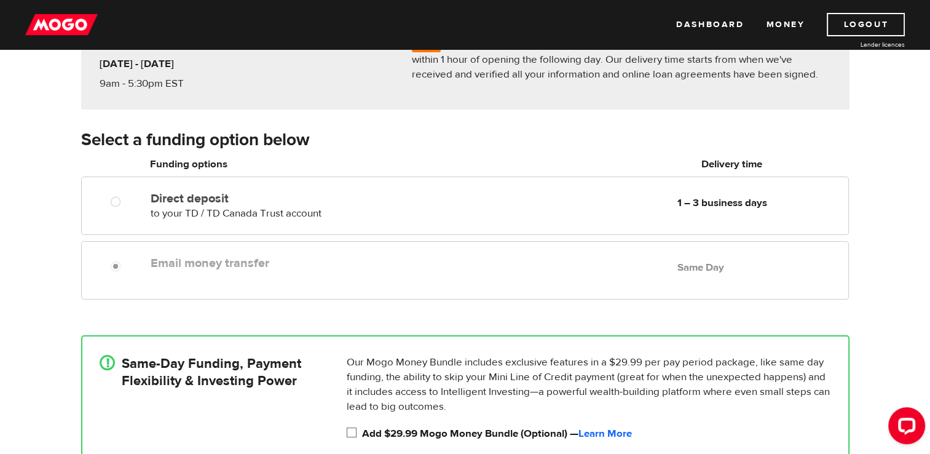
checkbox input "true"
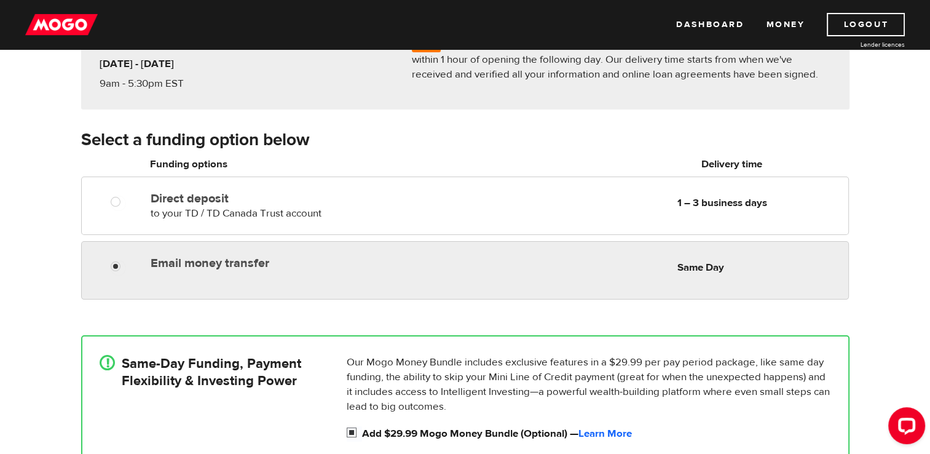
click at [489, 269] on div "Email money transfer Delivery in Same Day Same Day" at bounding box center [497, 263] width 702 height 24
radio input "true"
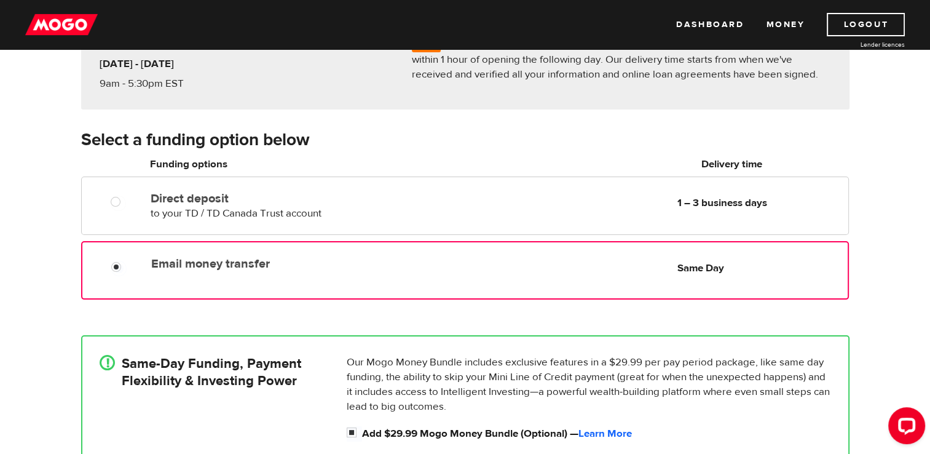
click at [571, 315] on form "Select a funding option below Oops! Please review the areas highlighted below a…" at bounding box center [465, 328] width 769 height 401
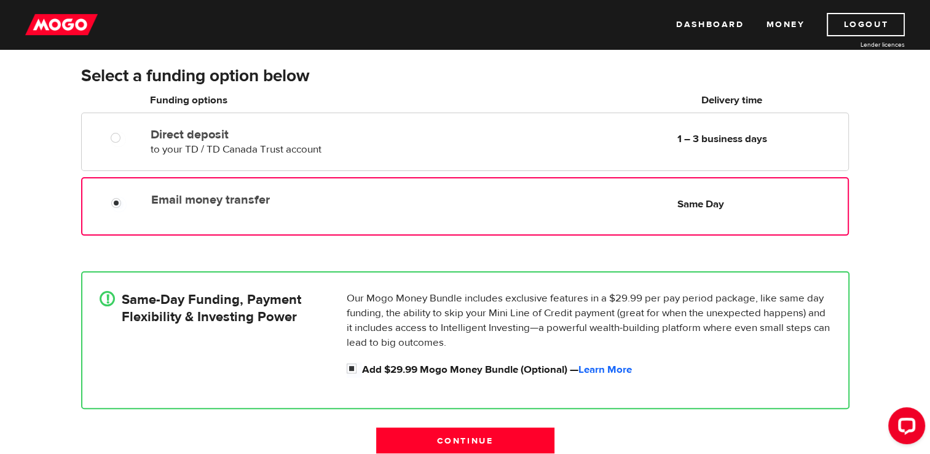
scroll to position [299, 0]
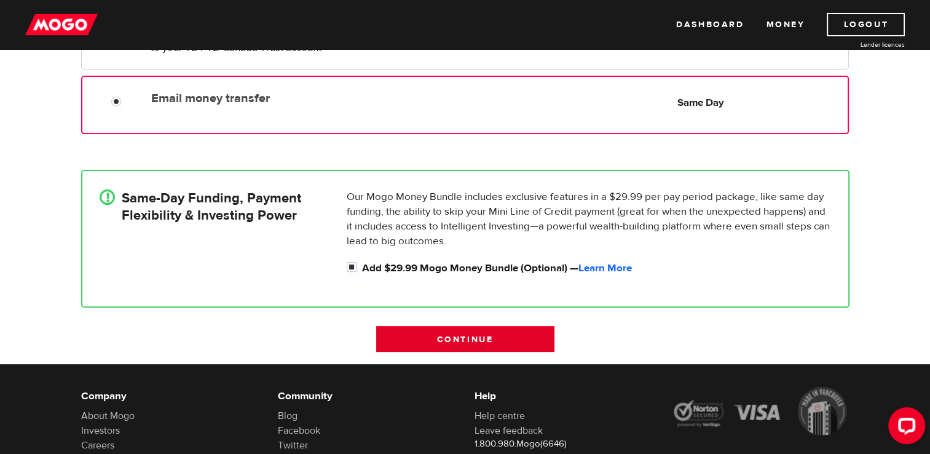
click at [539, 335] on input "Continue" at bounding box center [465, 339] width 178 height 26
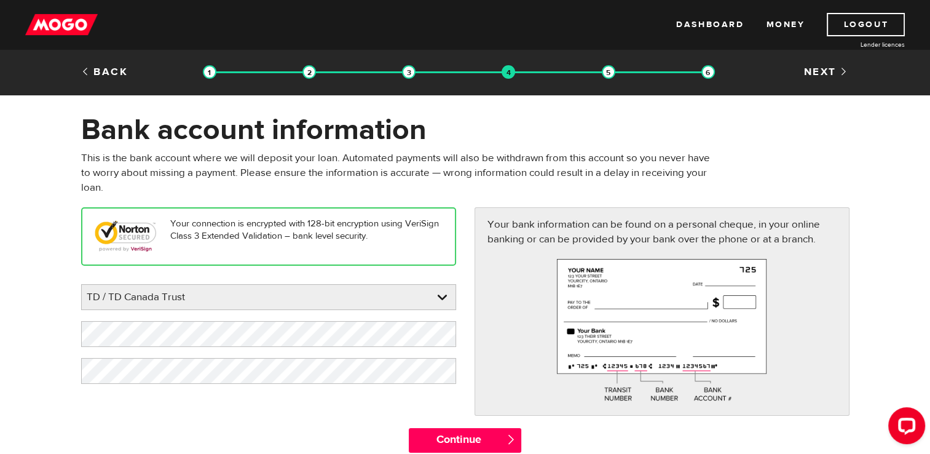
click at [406, 76] on img at bounding box center [409, 72] width 14 height 14
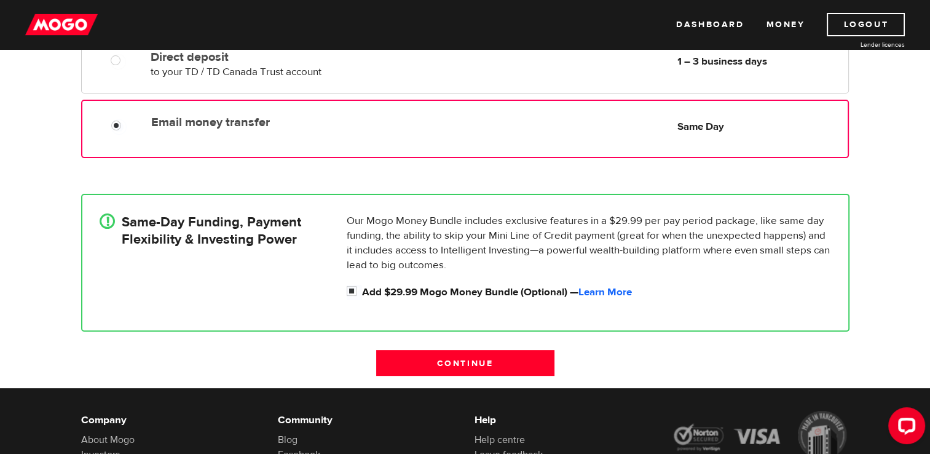
scroll to position [274, 0]
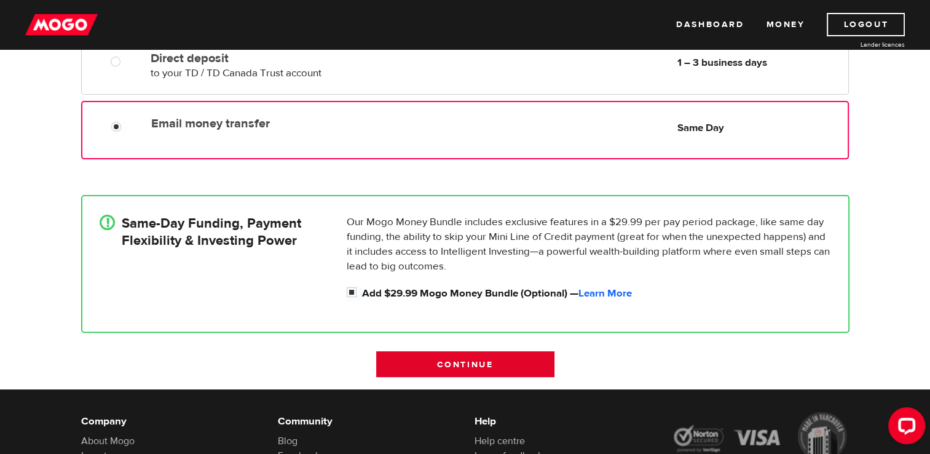
click at [523, 352] on input "Continue" at bounding box center [465, 364] width 178 height 26
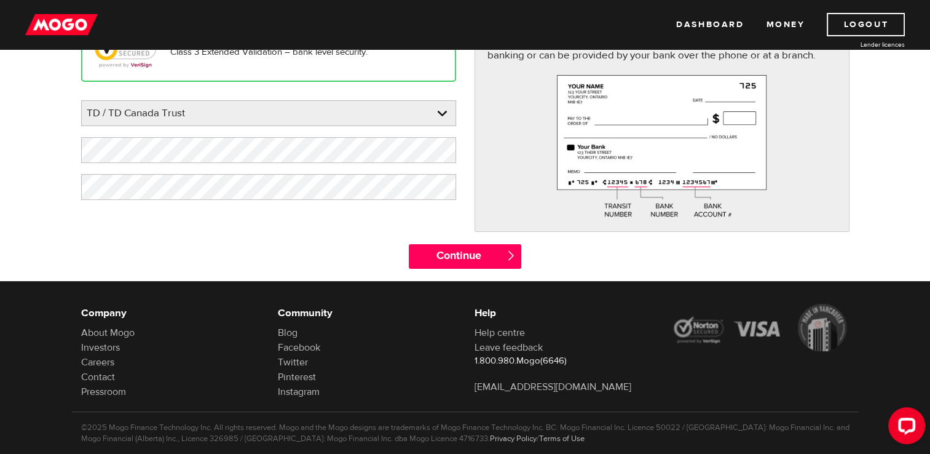
scroll to position [186, 0]
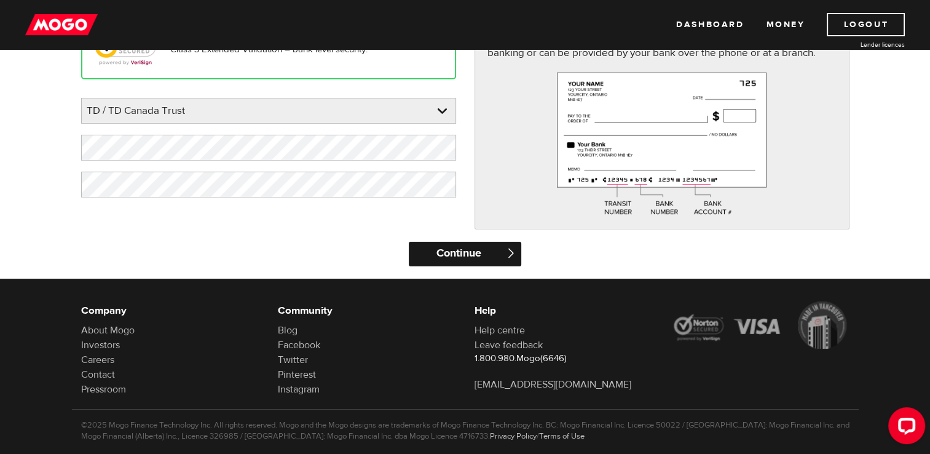
click at [497, 248] on input "Continue" at bounding box center [465, 254] width 113 height 25
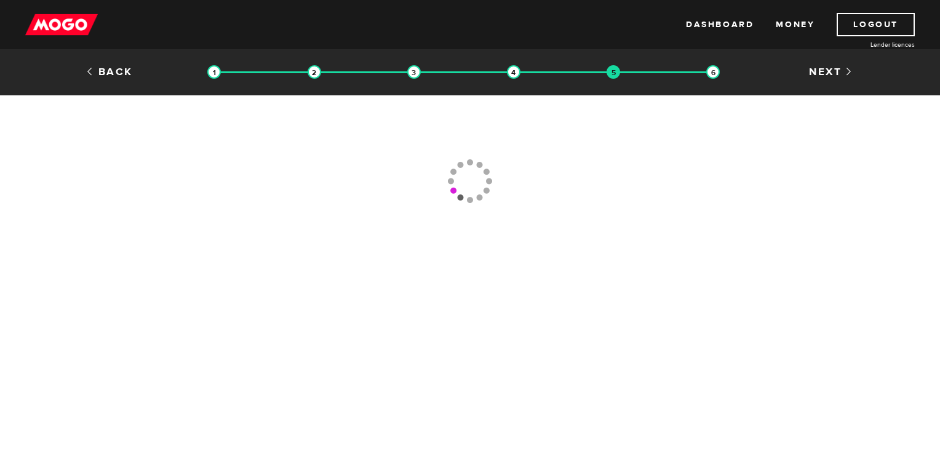
type input "(416) 281-5111"
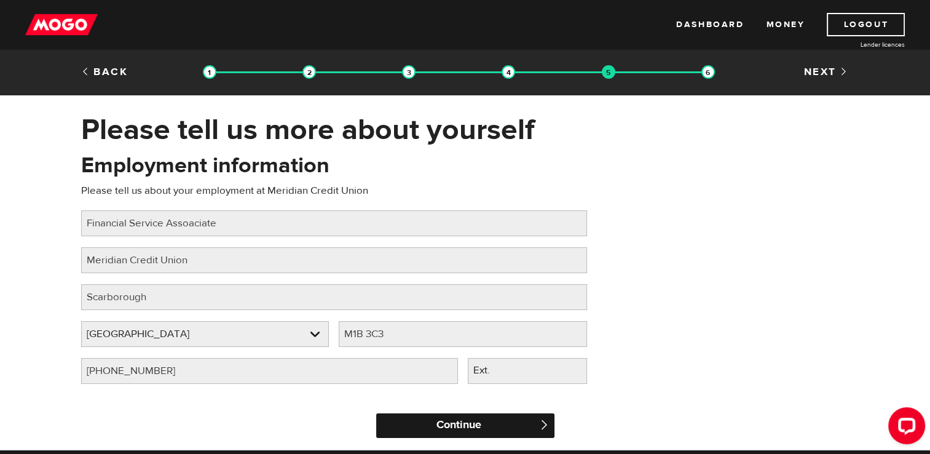
click at [491, 418] on input "Continue" at bounding box center [465, 425] width 178 height 25
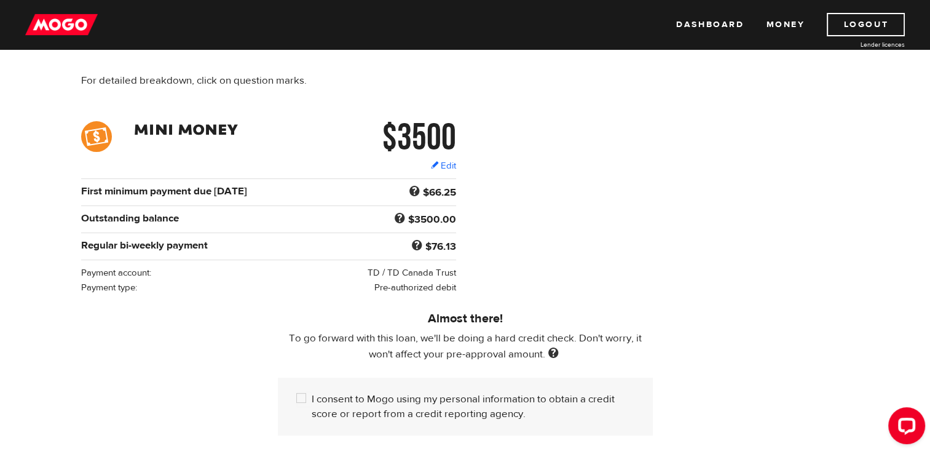
scroll to position [132, 0]
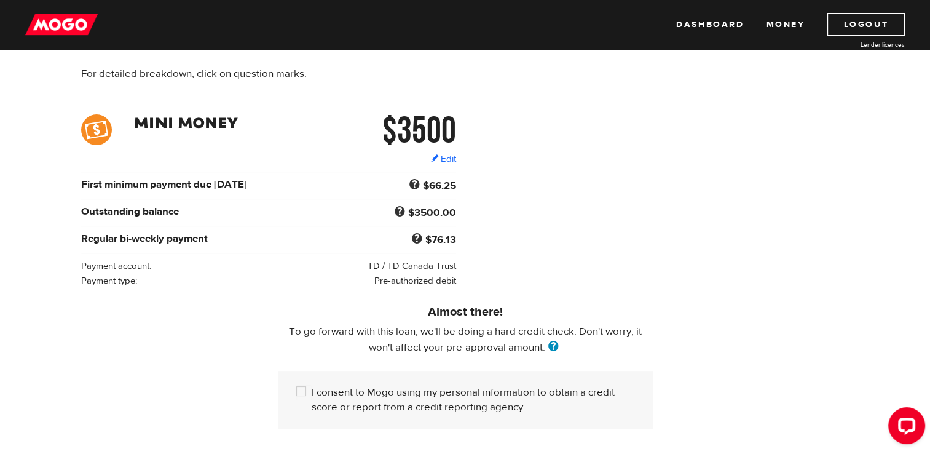
click at [553, 349] on span at bounding box center [553, 348] width 17 height 14
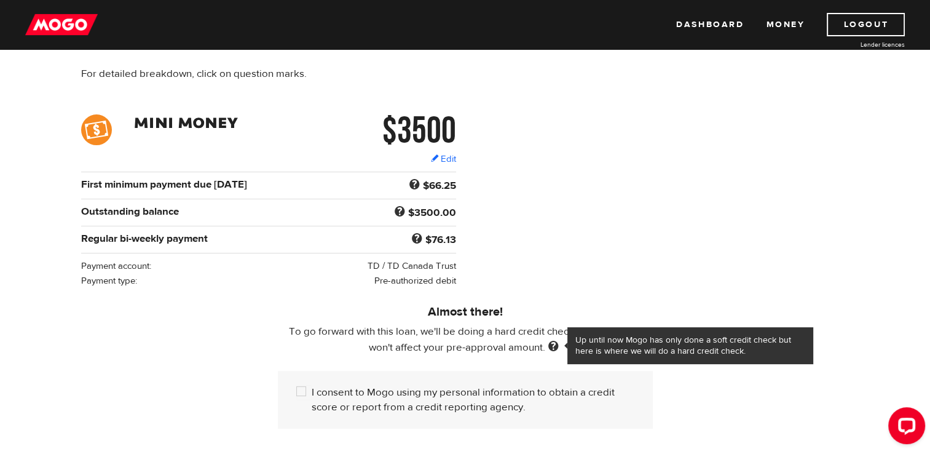
click at [720, 384] on div "Almost there! To go forward with this loan, we'll be doing a hard credit check.…" at bounding box center [465, 364] width 787 height 152
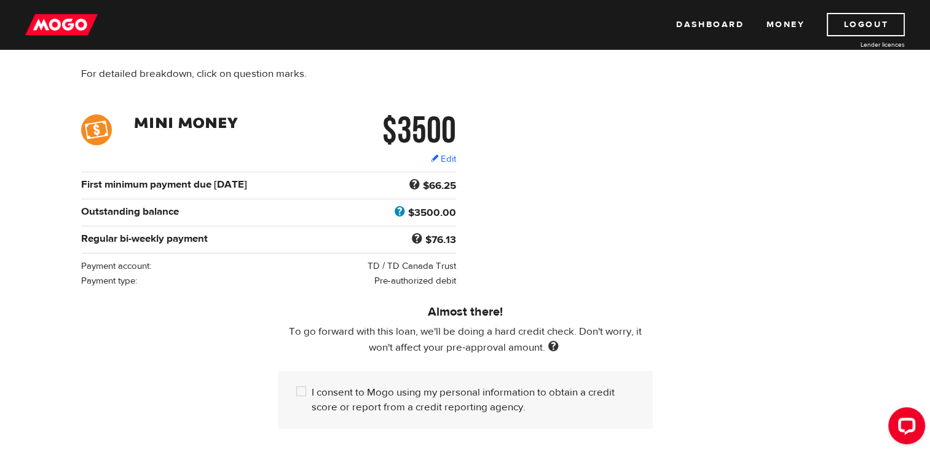
click at [396, 214] on span at bounding box center [400, 212] width 17 height 16
click at [403, 214] on span at bounding box center [400, 212] width 17 height 16
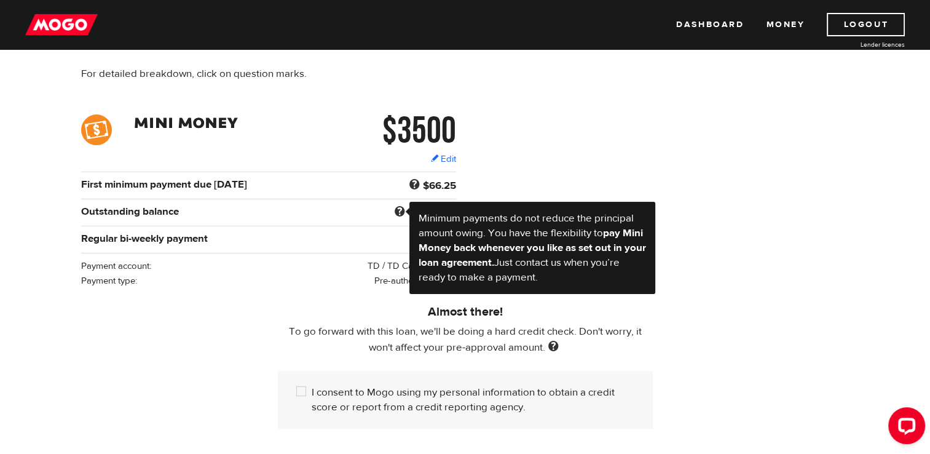
click at [335, 301] on div "Almost there! To go forward with this loan, we'll be doing a hard credit check.…" at bounding box center [466, 358] width 394 height 141
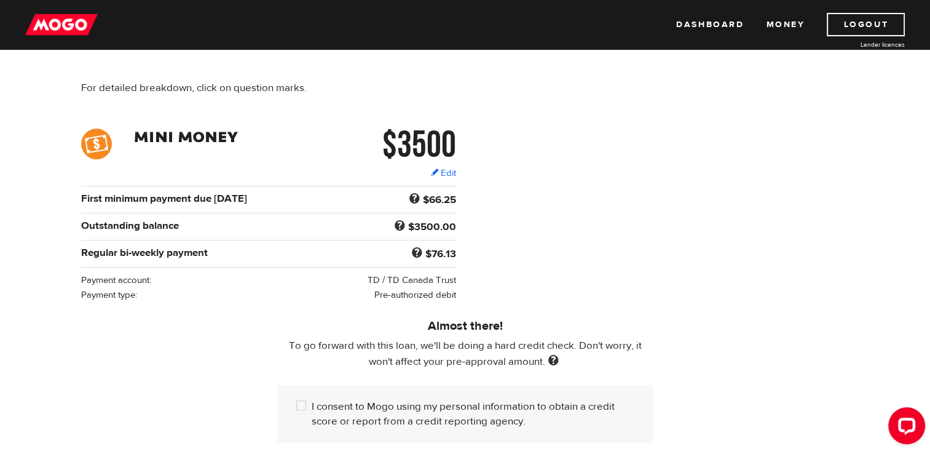
scroll to position [119, 0]
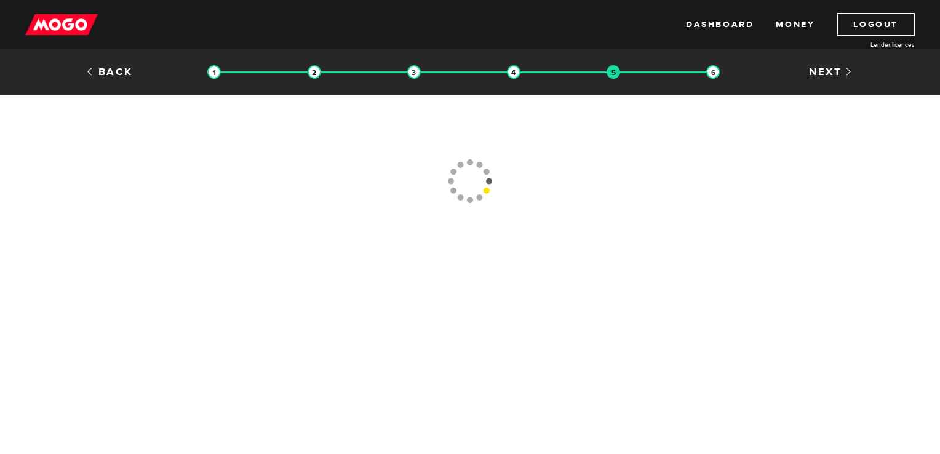
type input "(416) 281-5111"
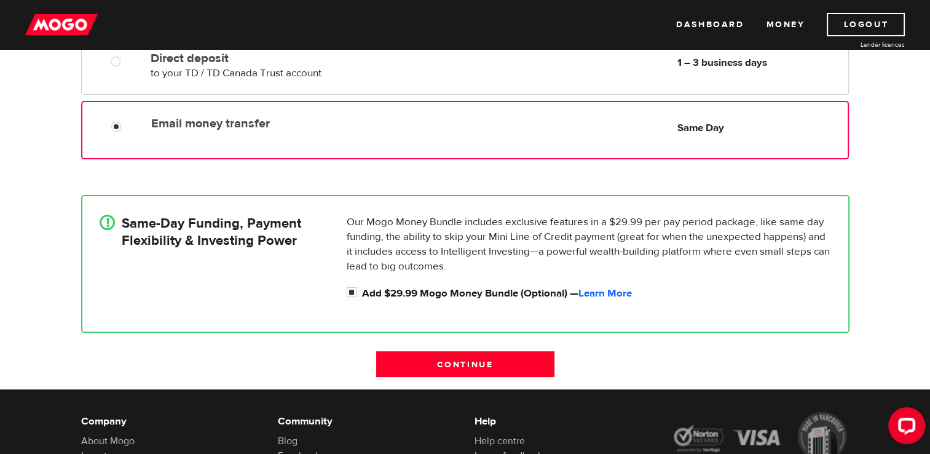
scroll to position [406, 0]
